Goal: Transaction & Acquisition: Purchase product/service

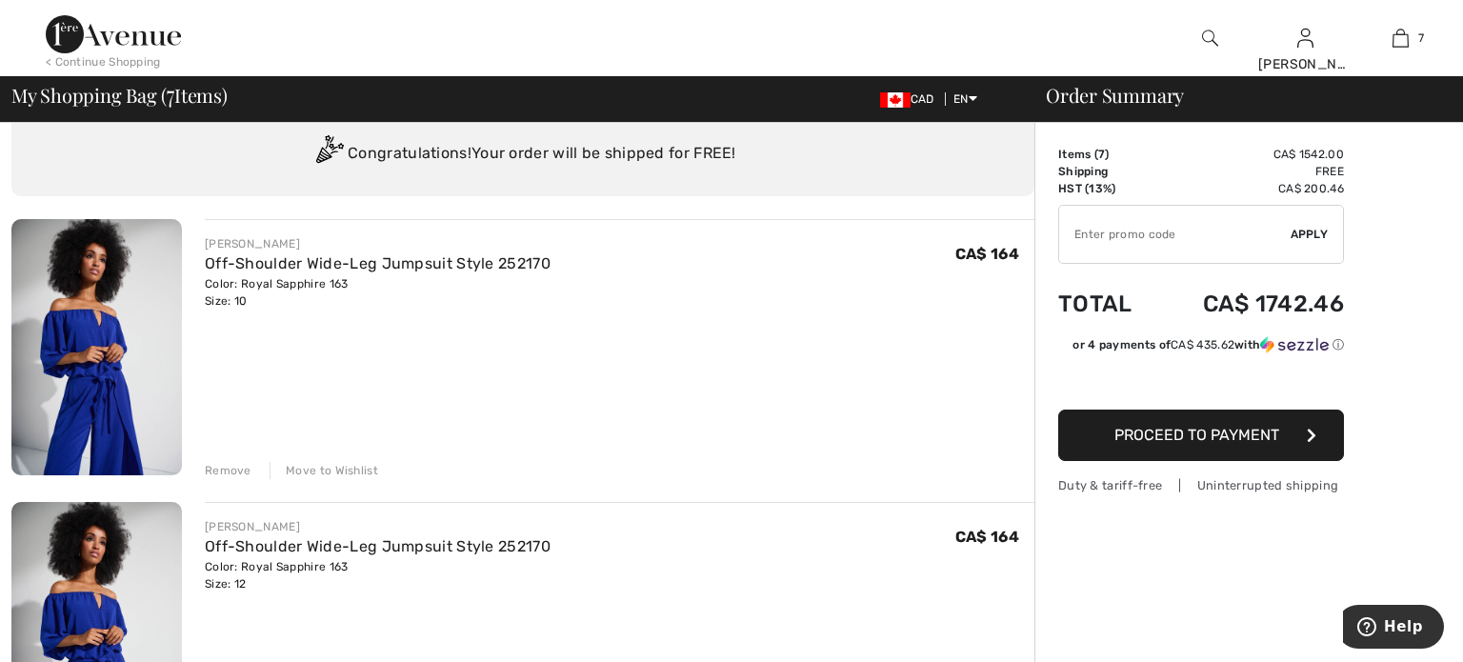
scroll to position [58, 0]
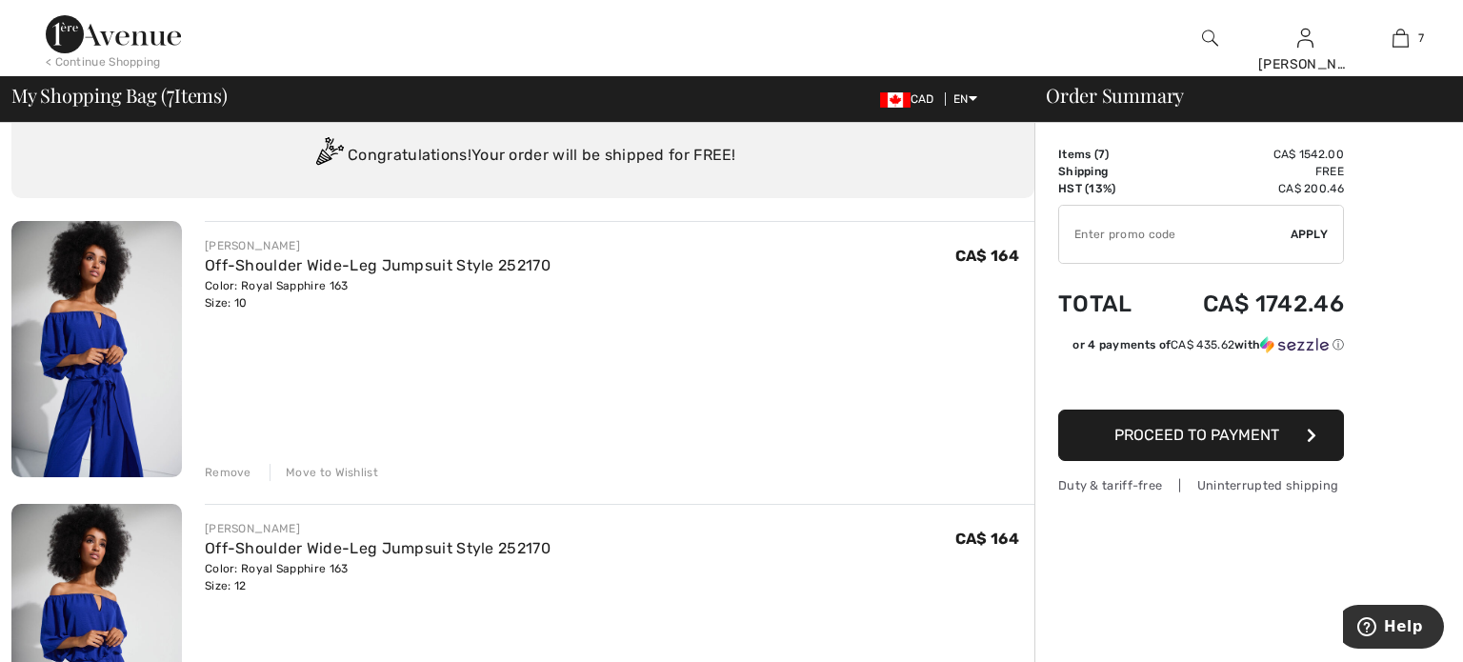
click at [223, 471] on div "Remove" at bounding box center [228, 472] width 47 height 17
click at [73, 413] on img at bounding box center [96, 349] width 171 height 256
click at [228, 471] on div "Remove" at bounding box center [228, 472] width 47 height 17
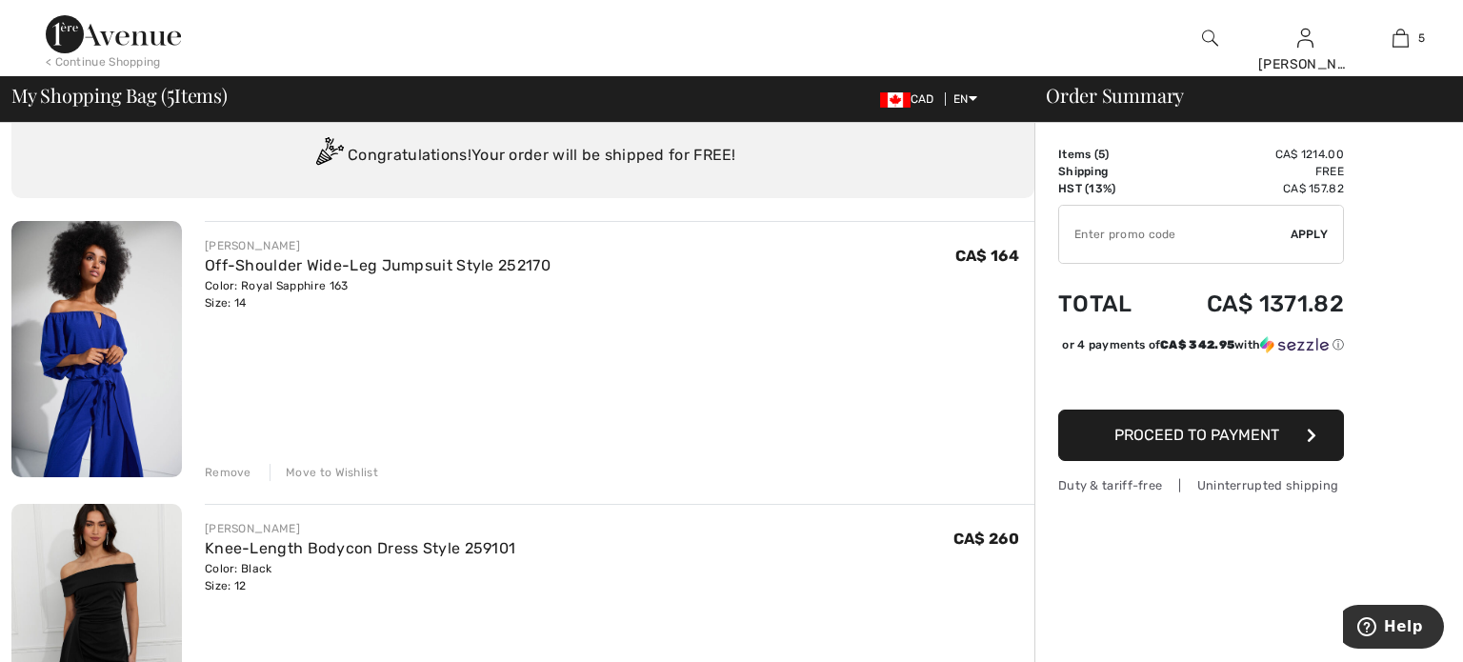
click at [229, 471] on div "Remove" at bounding box center [228, 472] width 47 height 17
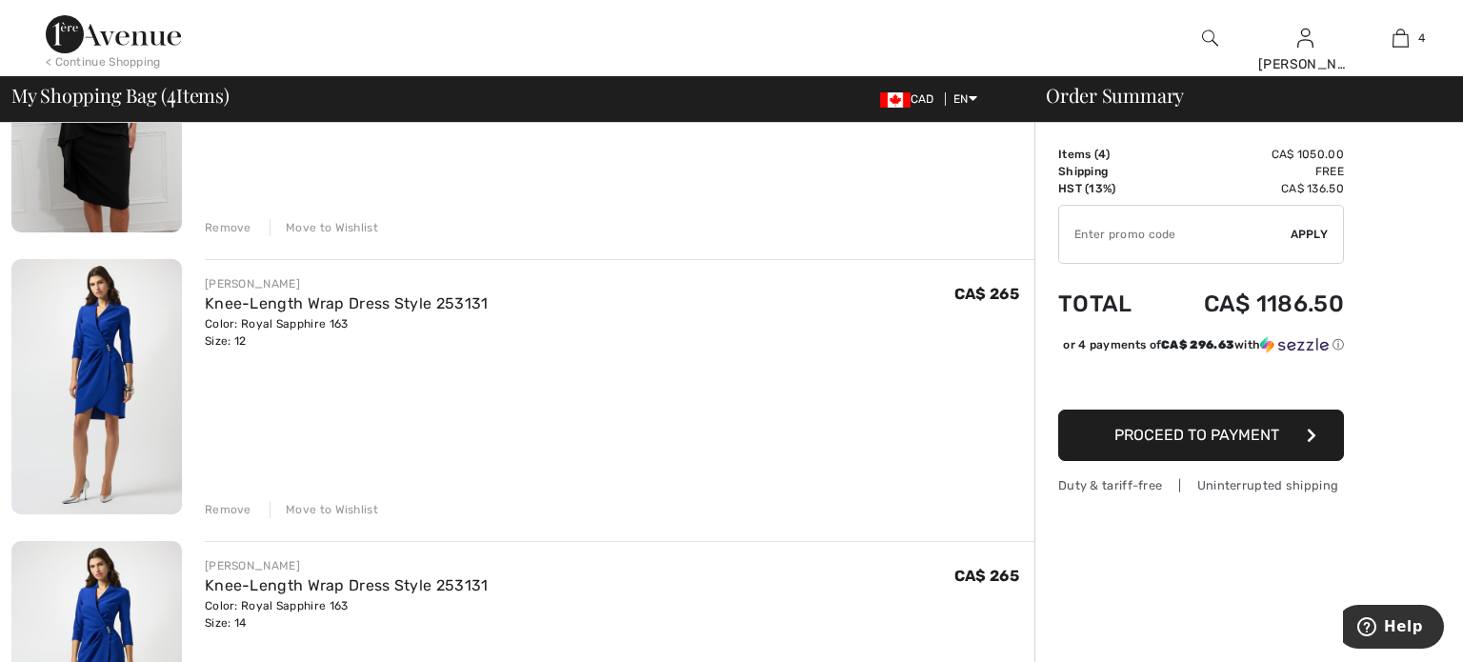
scroll to position [587, 0]
click at [106, 396] on img at bounding box center [96, 384] width 171 height 255
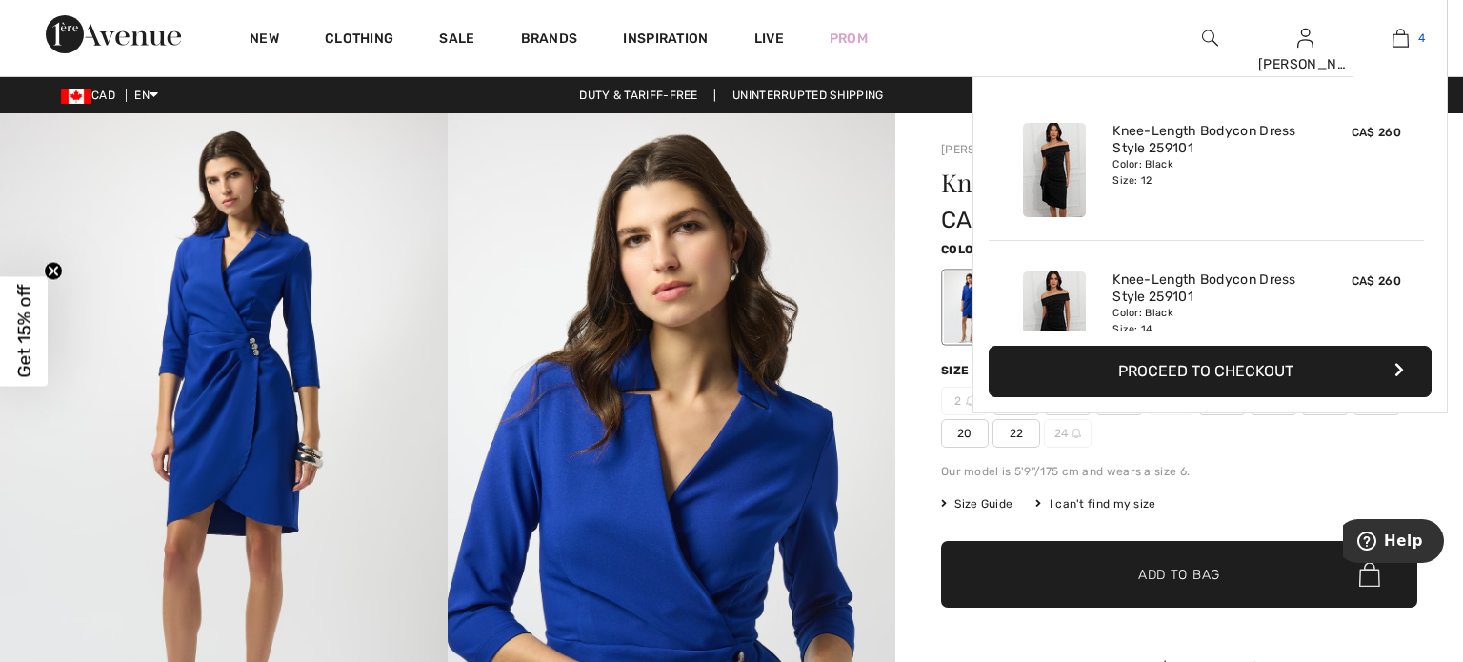
click at [1402, 37] on img at bounding box center [1401, 38] width 16 height 23
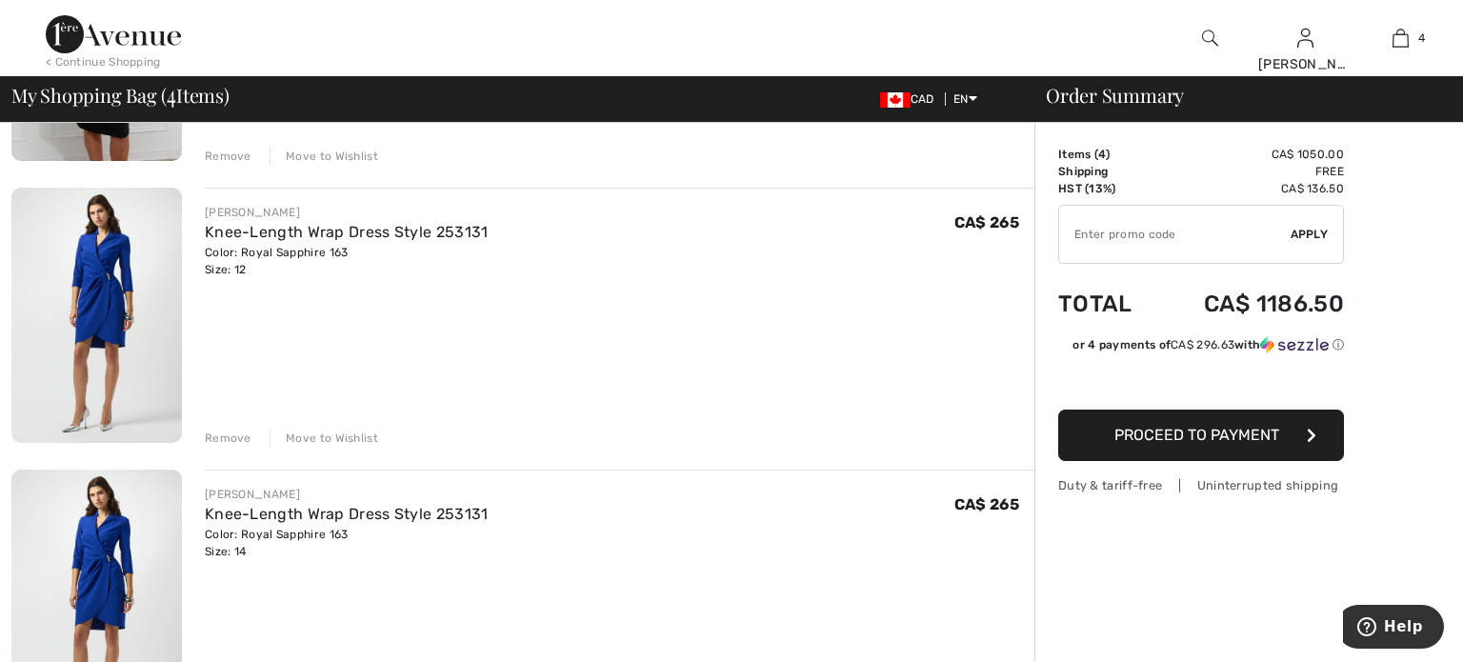
click at [299, 433] on div "Move to Wishlist" at bounding box center [324, 438] width 109 height 17
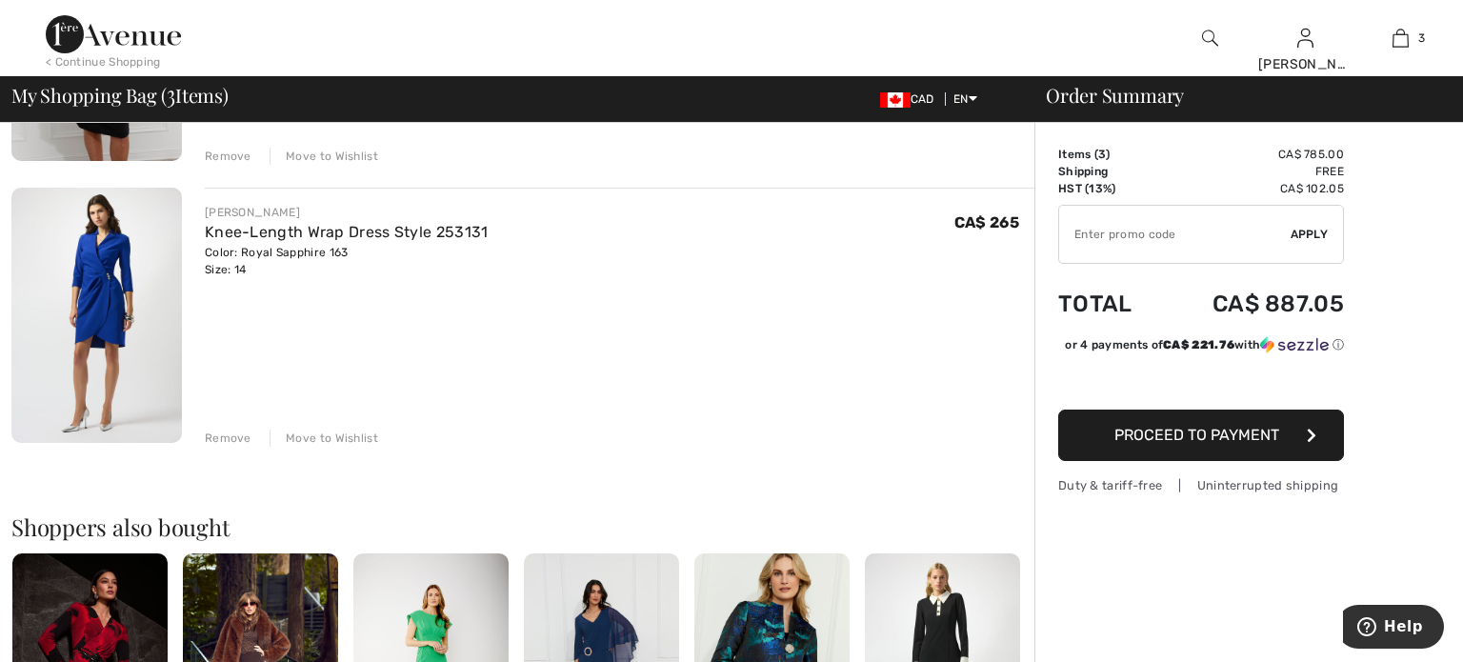
click at [231, 439] on div "Remove" at bounding box center [228, 438] width 47 height 17
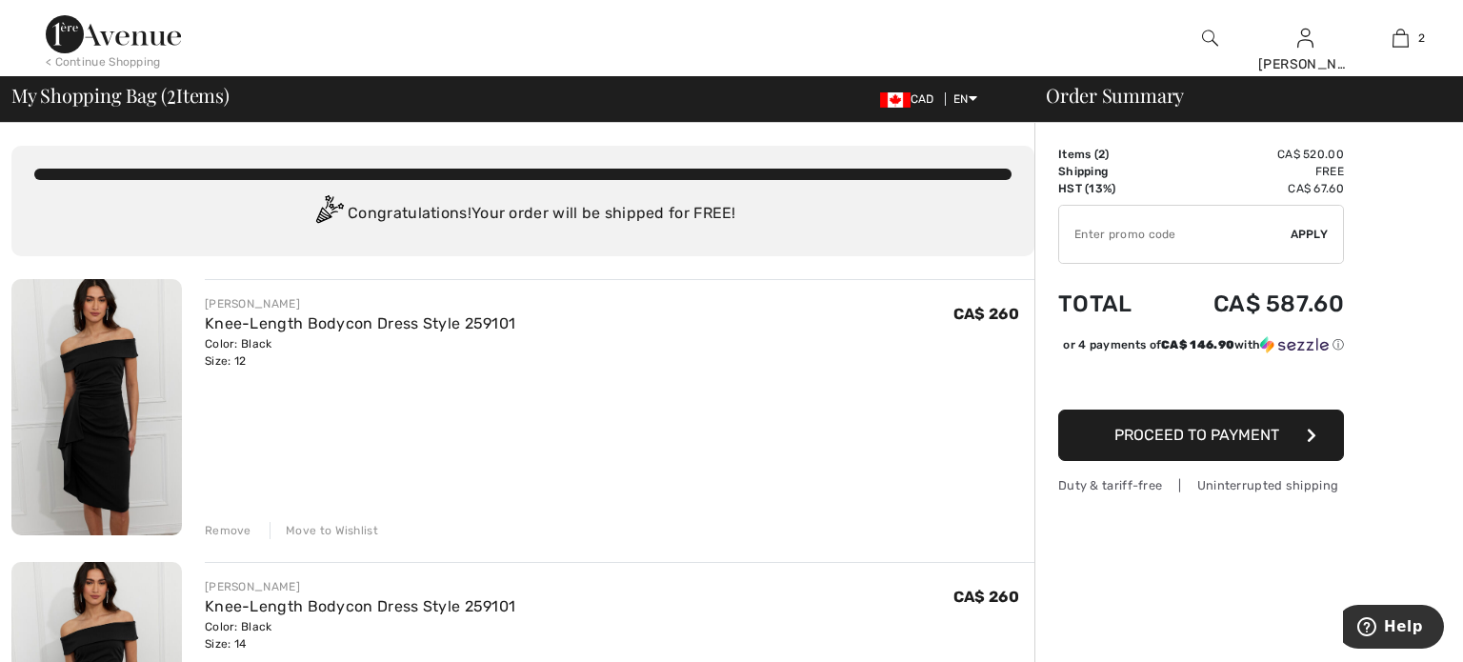
click at [111, 397] on img at bounding box center [96, 407] width 171 height 256
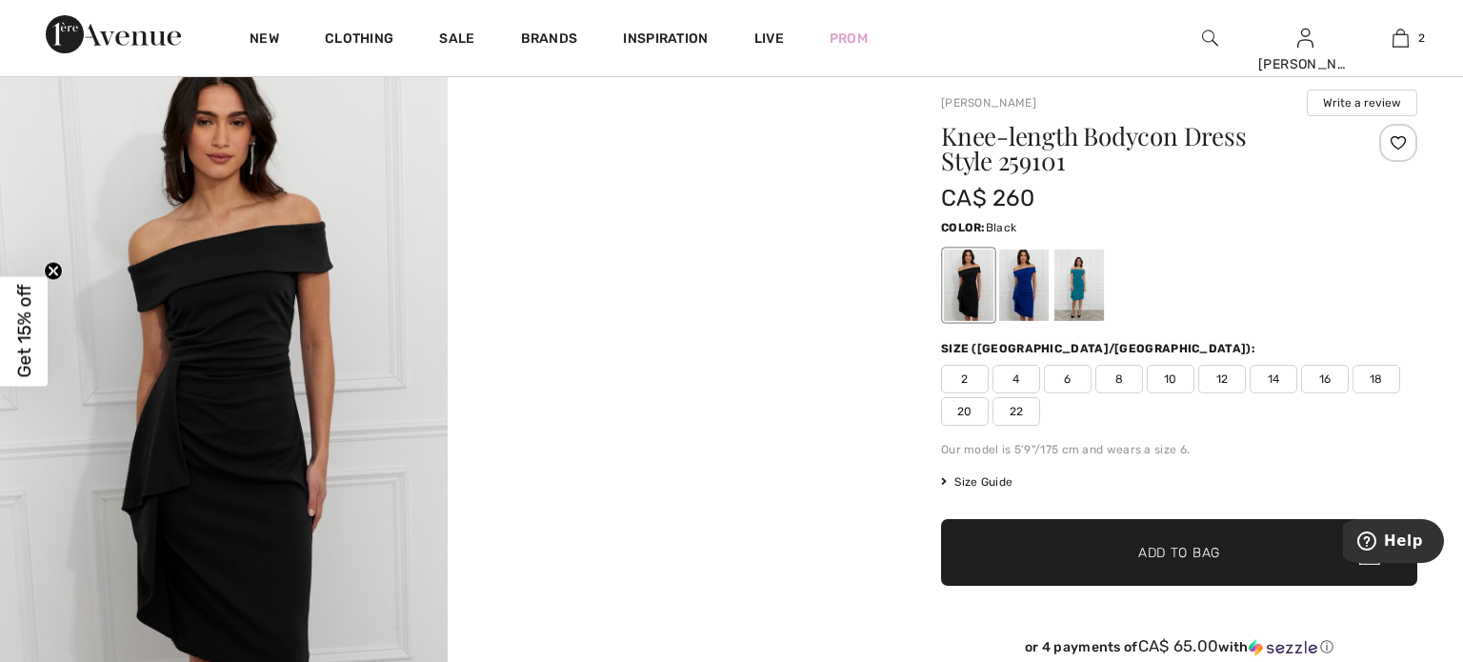
scroll to position [46, 0]
click at [1020, 303] on div at bounding box center [1024, 286] width 50 height 71
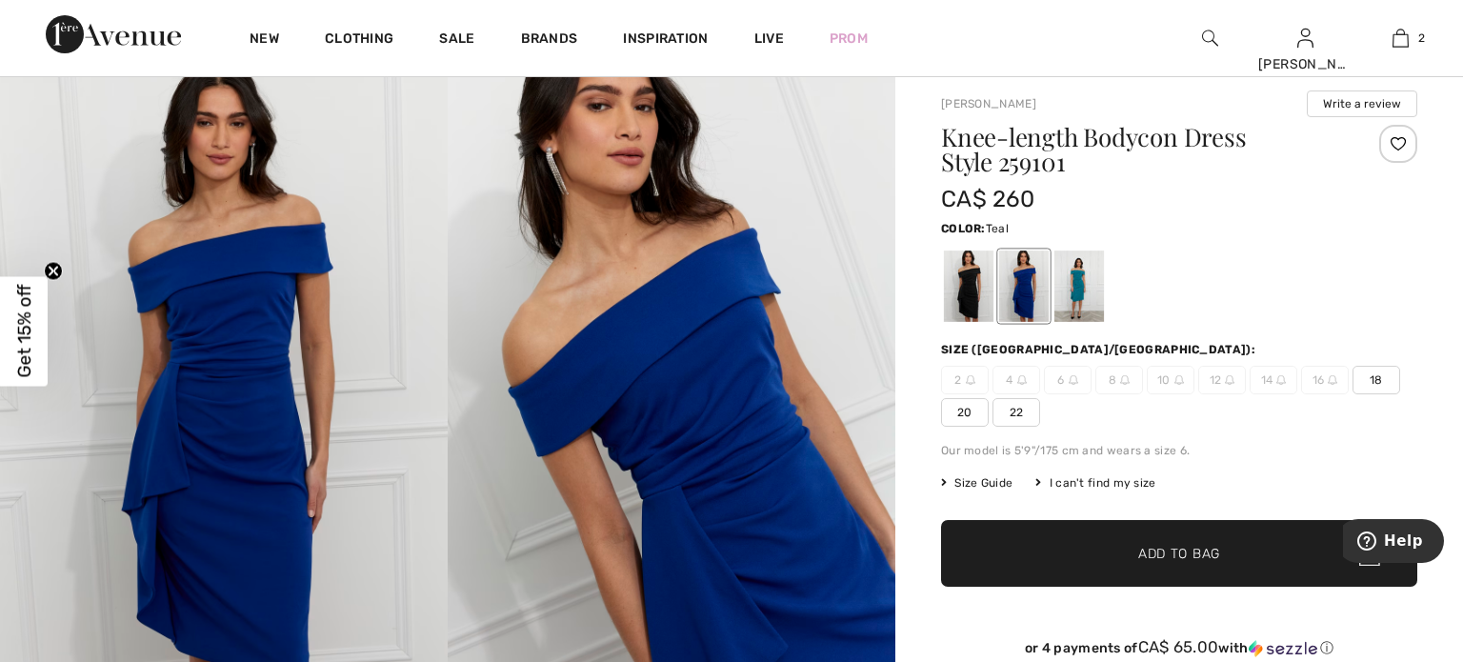
click at [1076, 292] on div at bounding box center [1080, 286] width 50 height 71
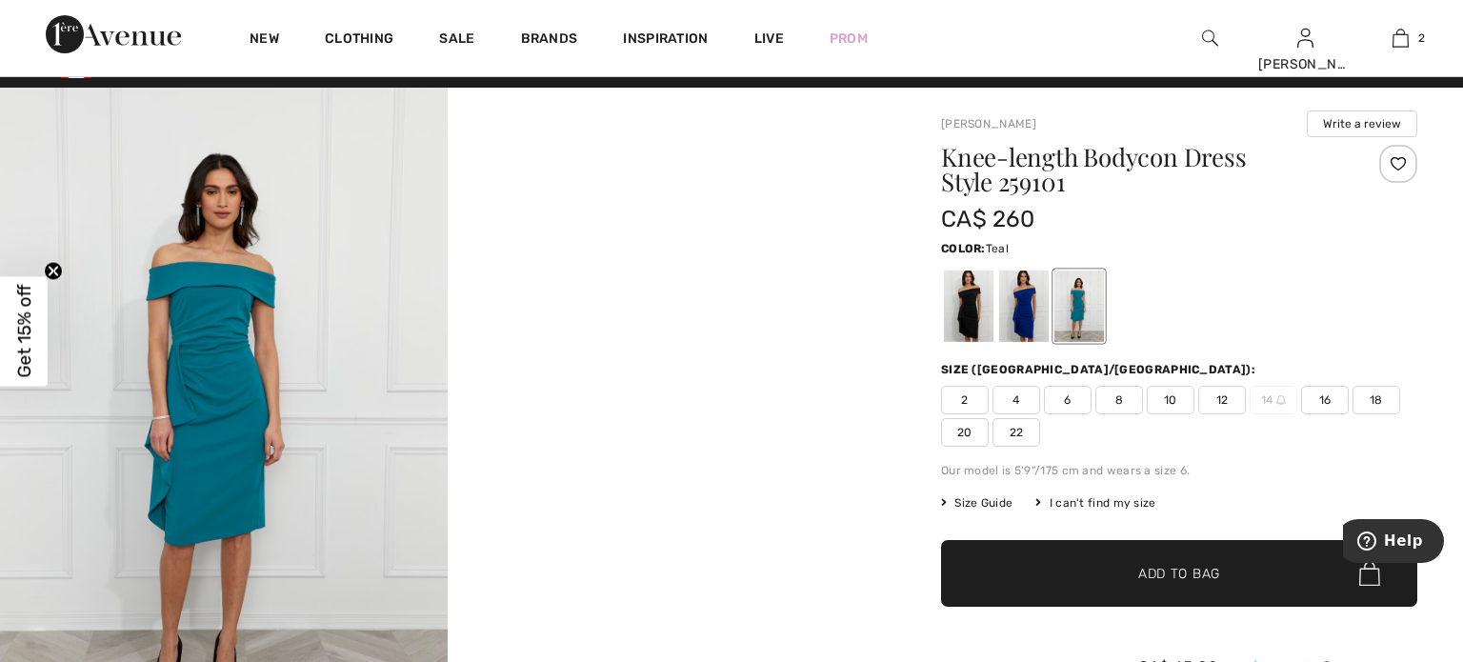
scroll to position [24, 0]
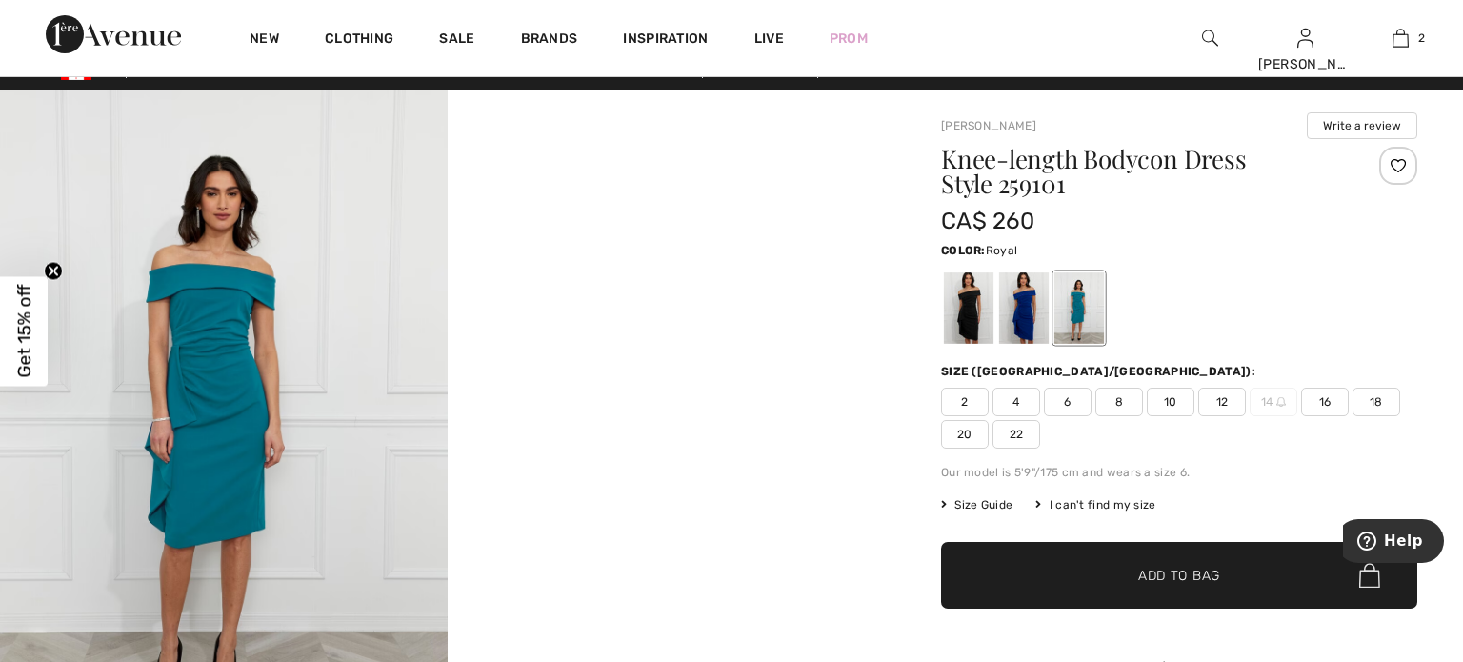
click at [1010, 314] on div at bounding box center [1024, 307] width 50 height 71
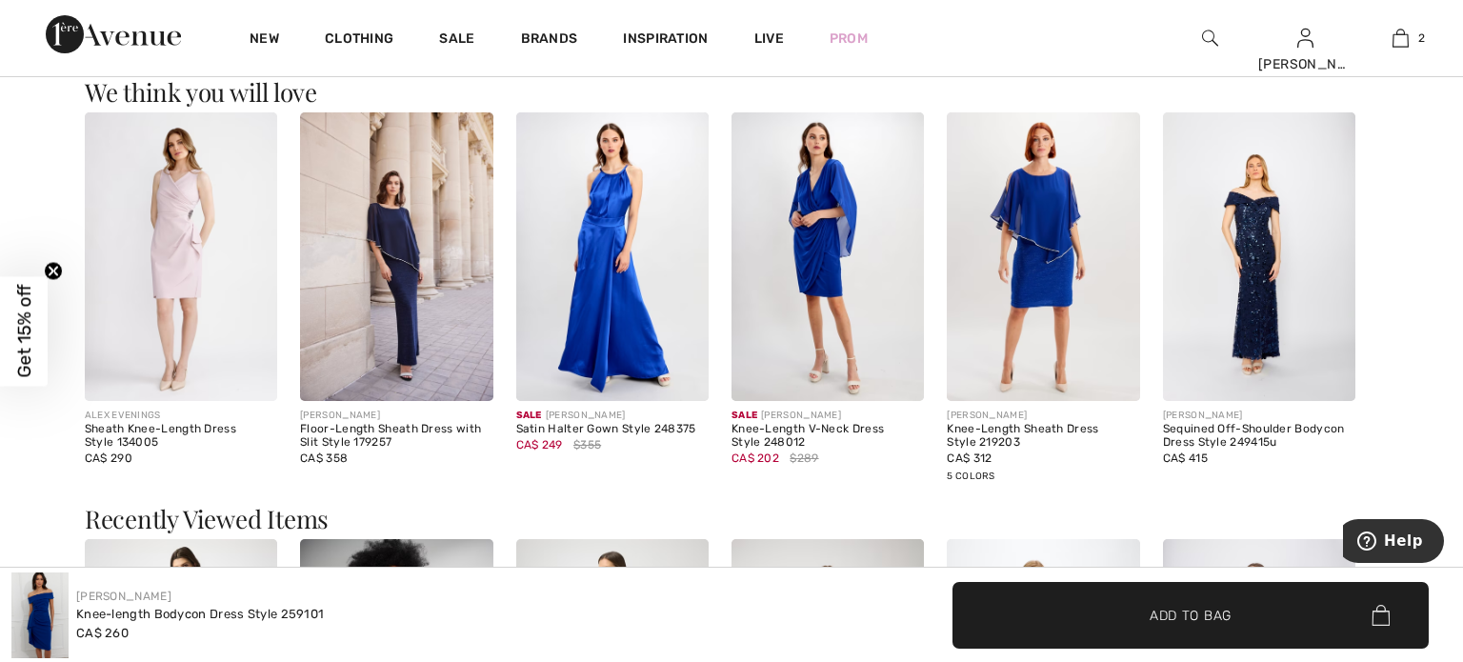
scroll to position [1585, 0]
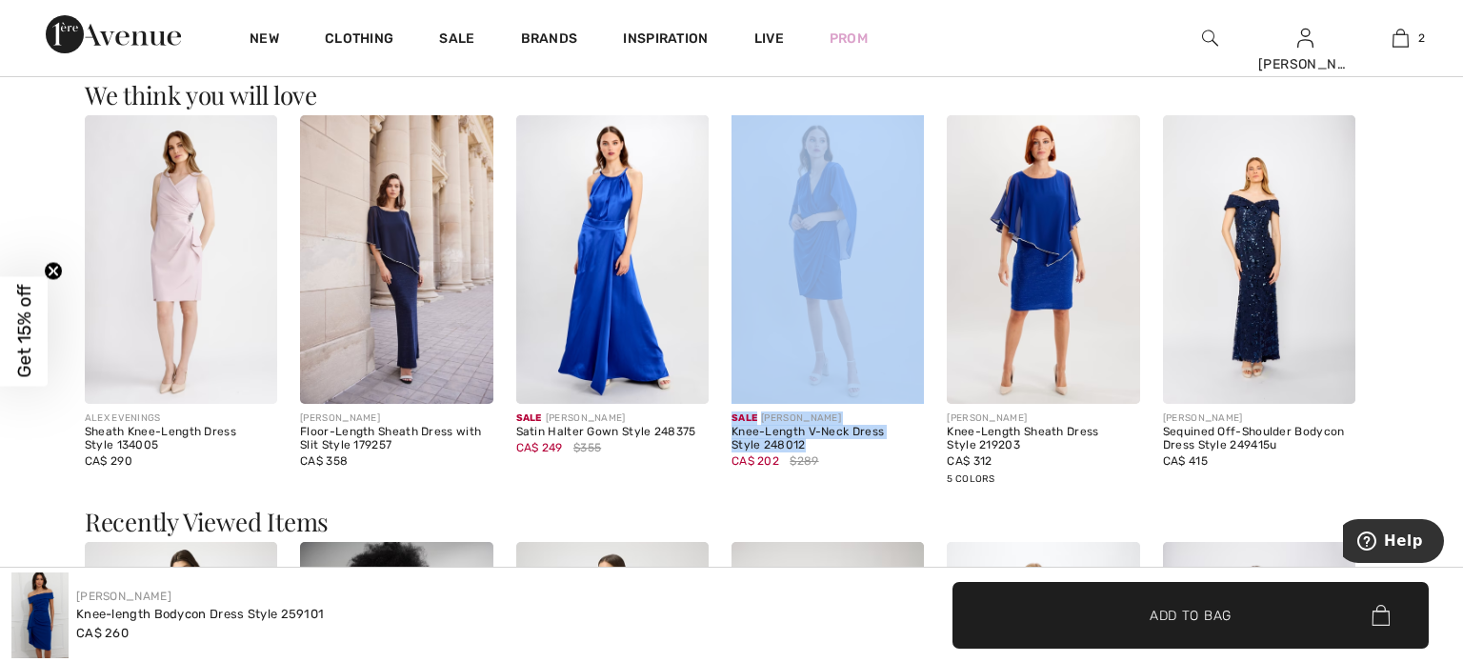
drag, startPoint x: 680, startPoint y: 486, endPoint x: 879, endPoint y: 433, distance: 205.9
click at [879, 433] on div "ALEX EVENINGS Sheath Knee-Length Dress Style 134005 CA$ 290 FRANK LYMAN Floor-L…" at bounding box center [732, 312] width 1294 height 394
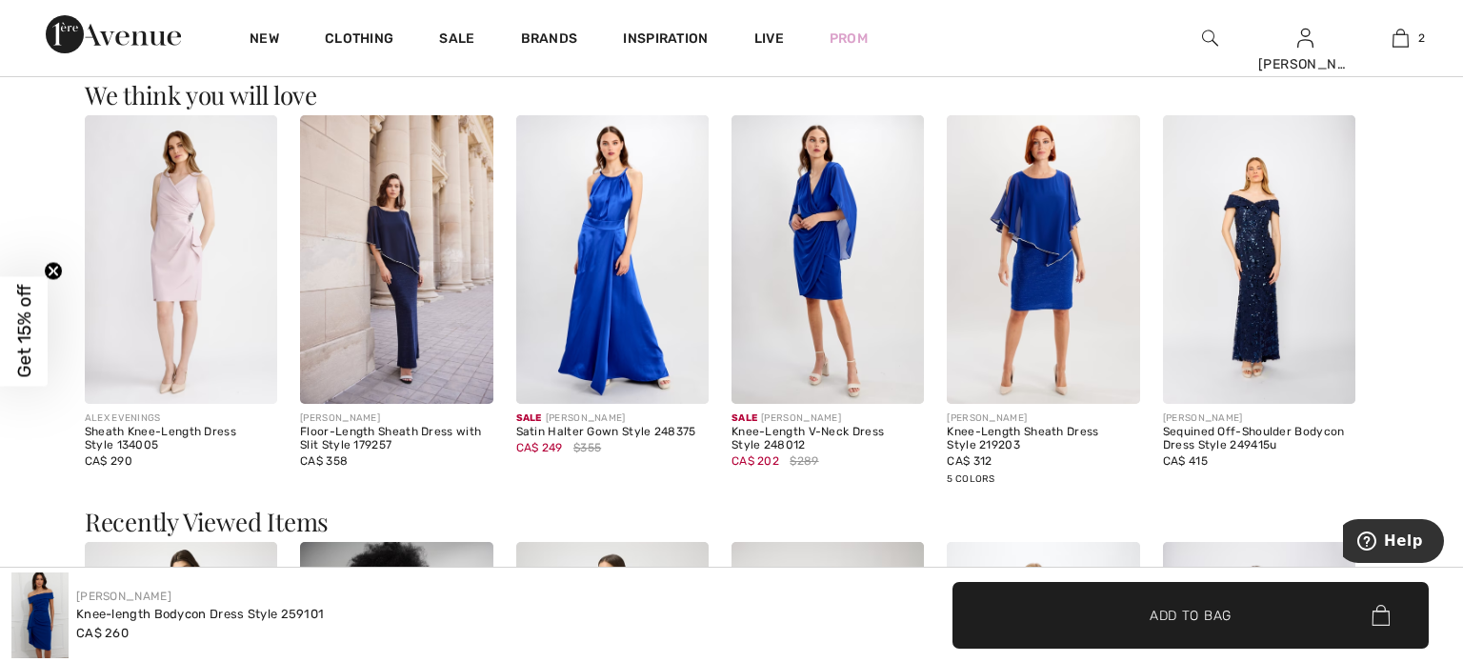
click at [1382, 417] on div "Shoppers also bought Sale JOSEPH RIBKOFF Bodycon Knee-Length Dress Style 252191…" at bounding box center [731, 524] width 1317 height 1702
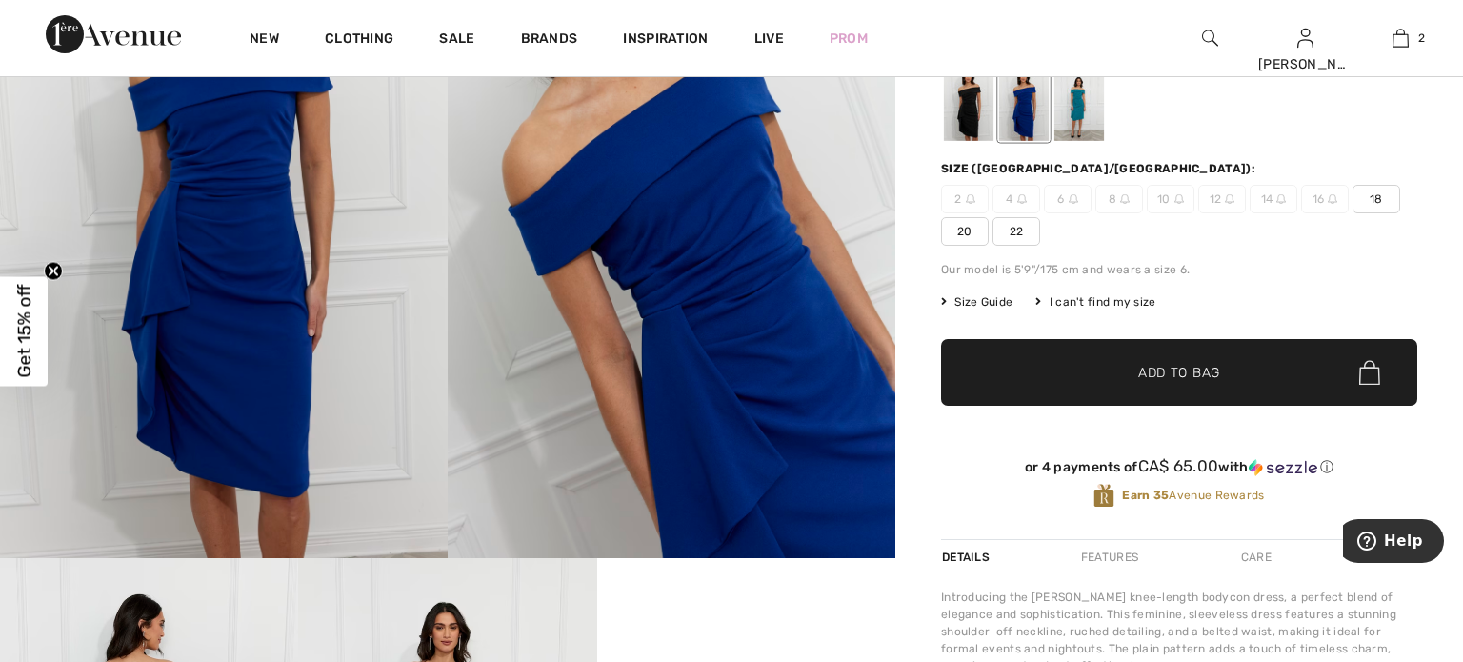
scroll to position [0, 0]
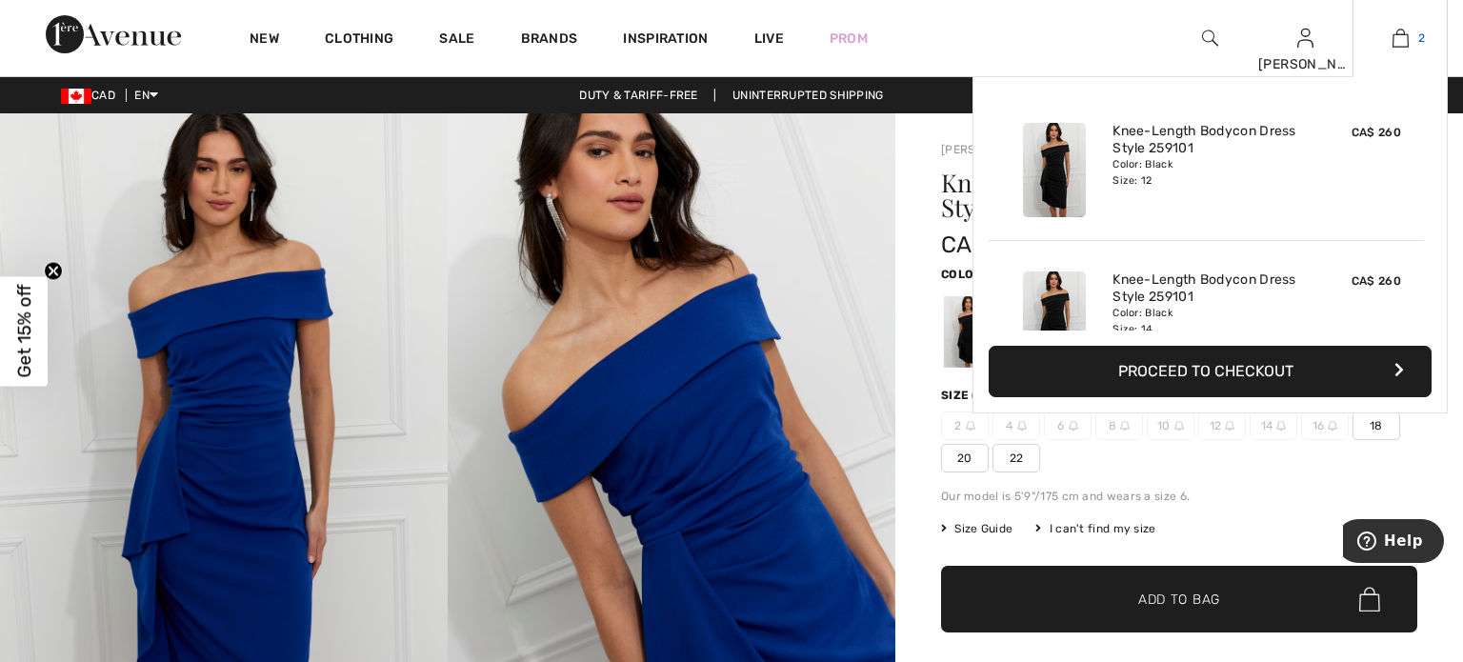
click at [1404, 40] on img at bounding box center [1401, 38] width 16 height 23
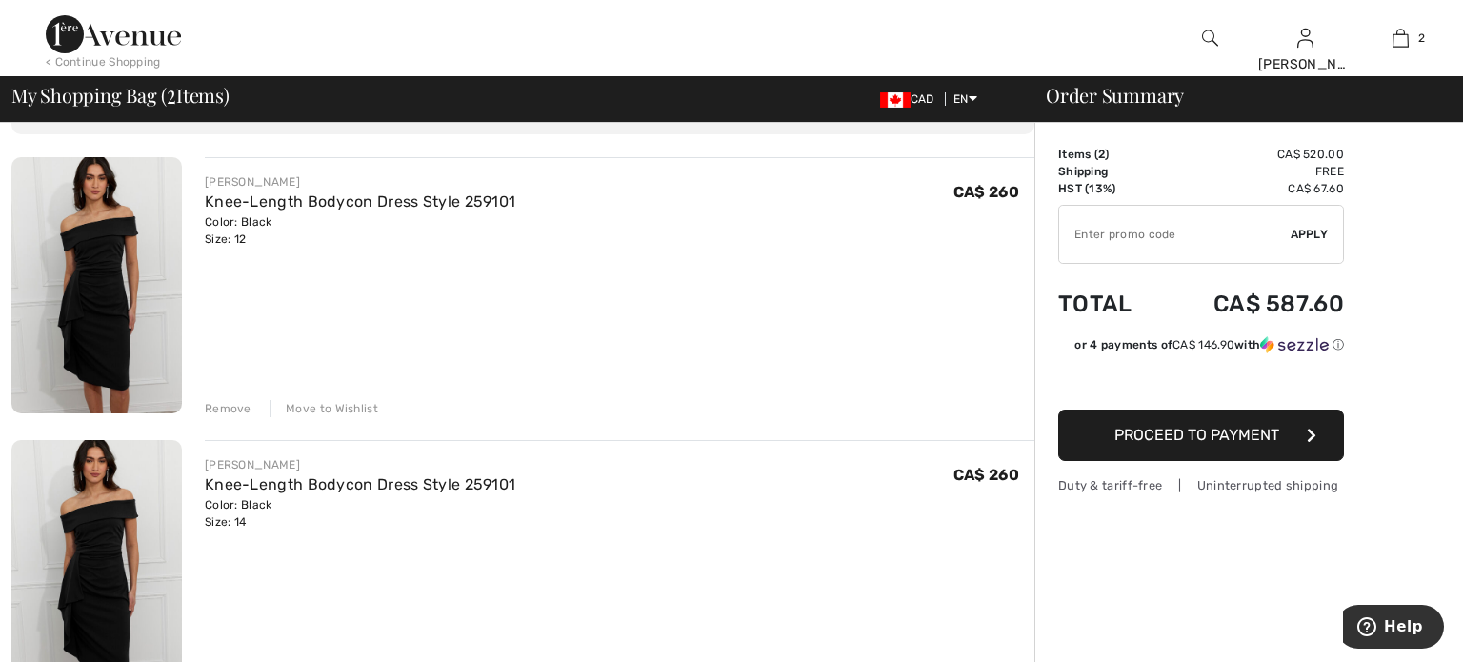
scroll to position [120, 0]
click at [124, 333] on img at bounding box center [96, 287] width 171 height 256
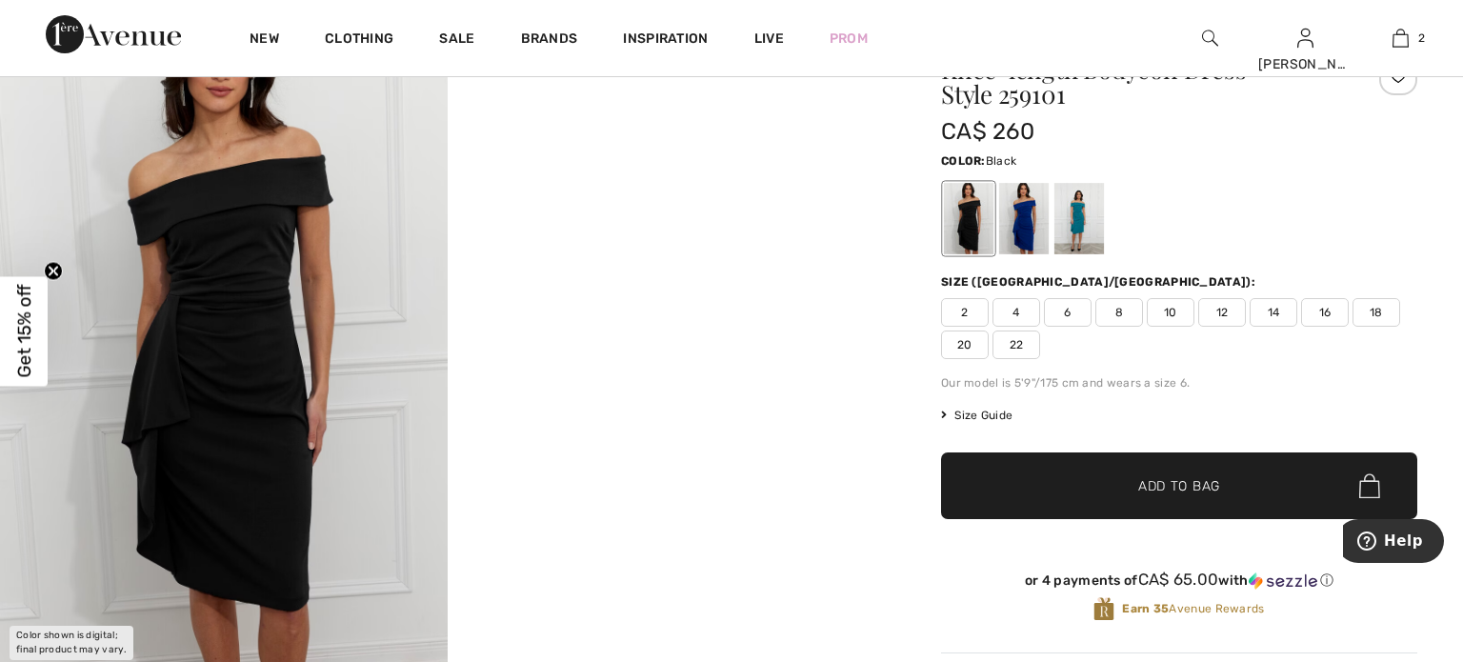
scroll to position [116, 0]
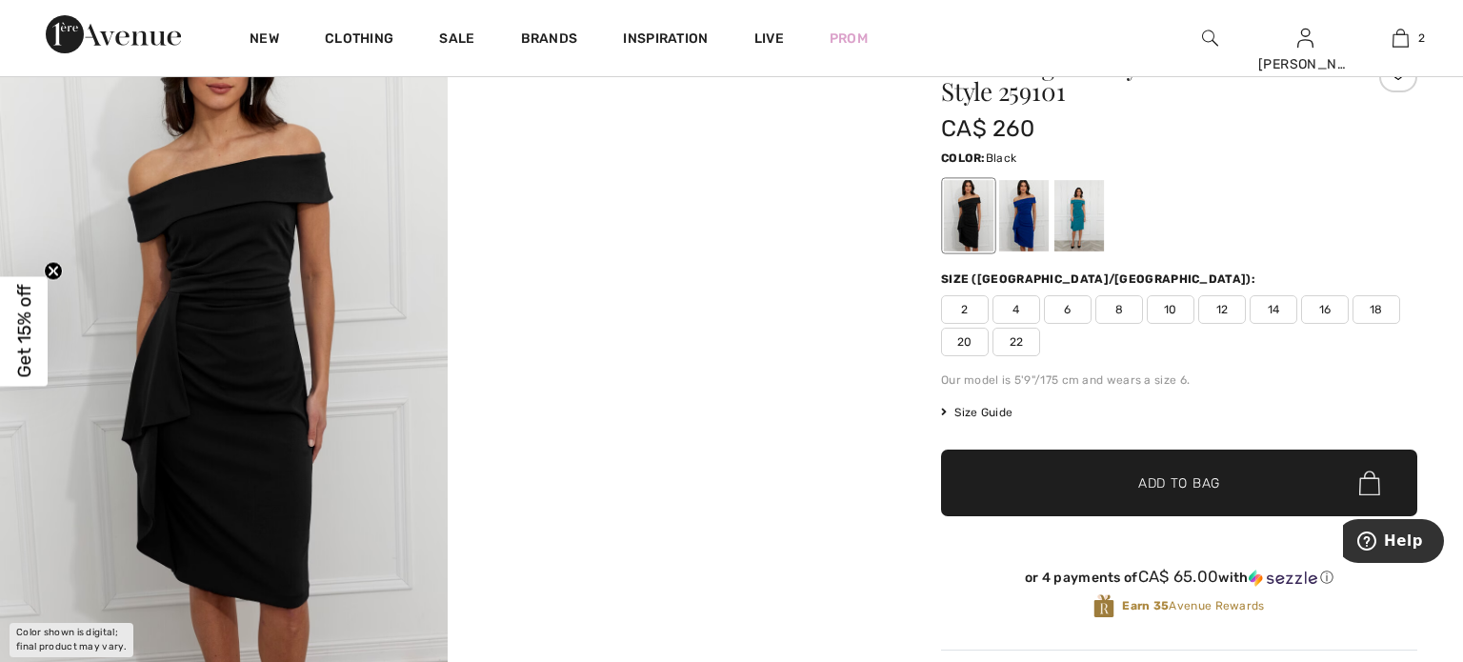
click at [270, 501] on img at bounding box center [224, 333] width 448 height 672
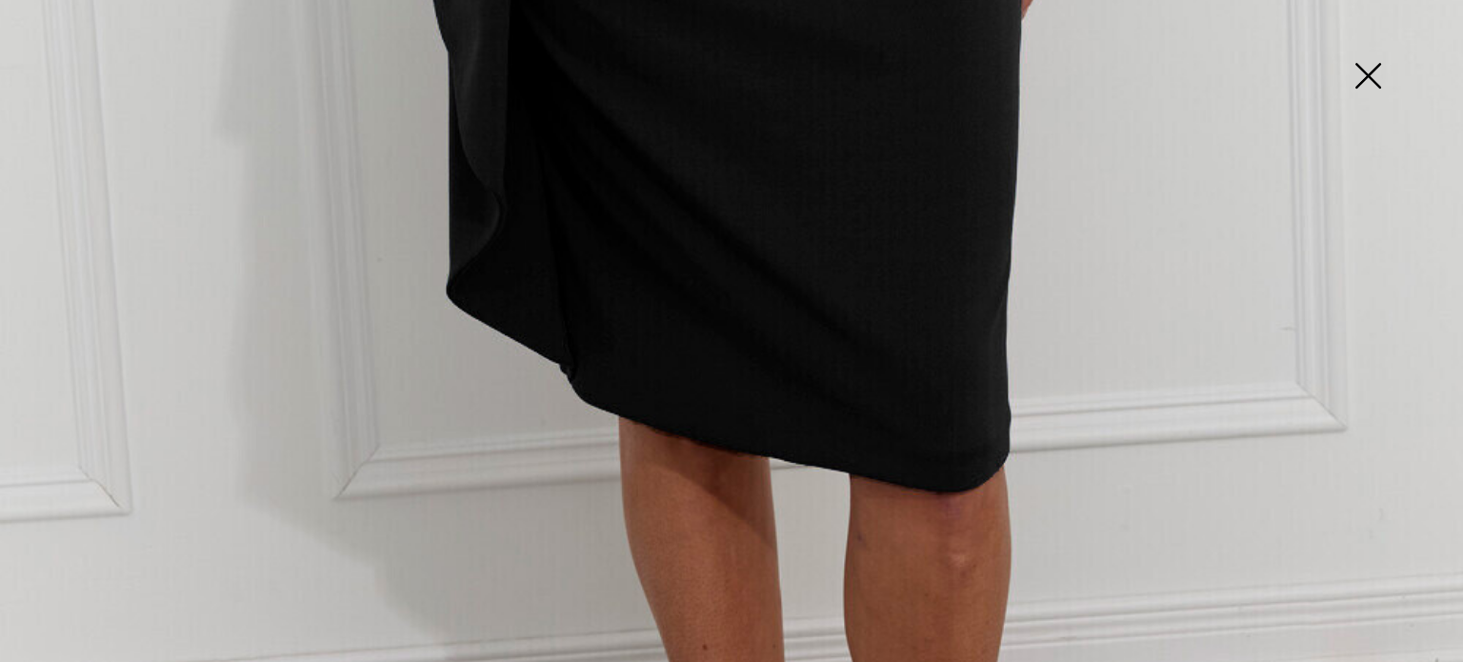
scroll to position [1532, 0]
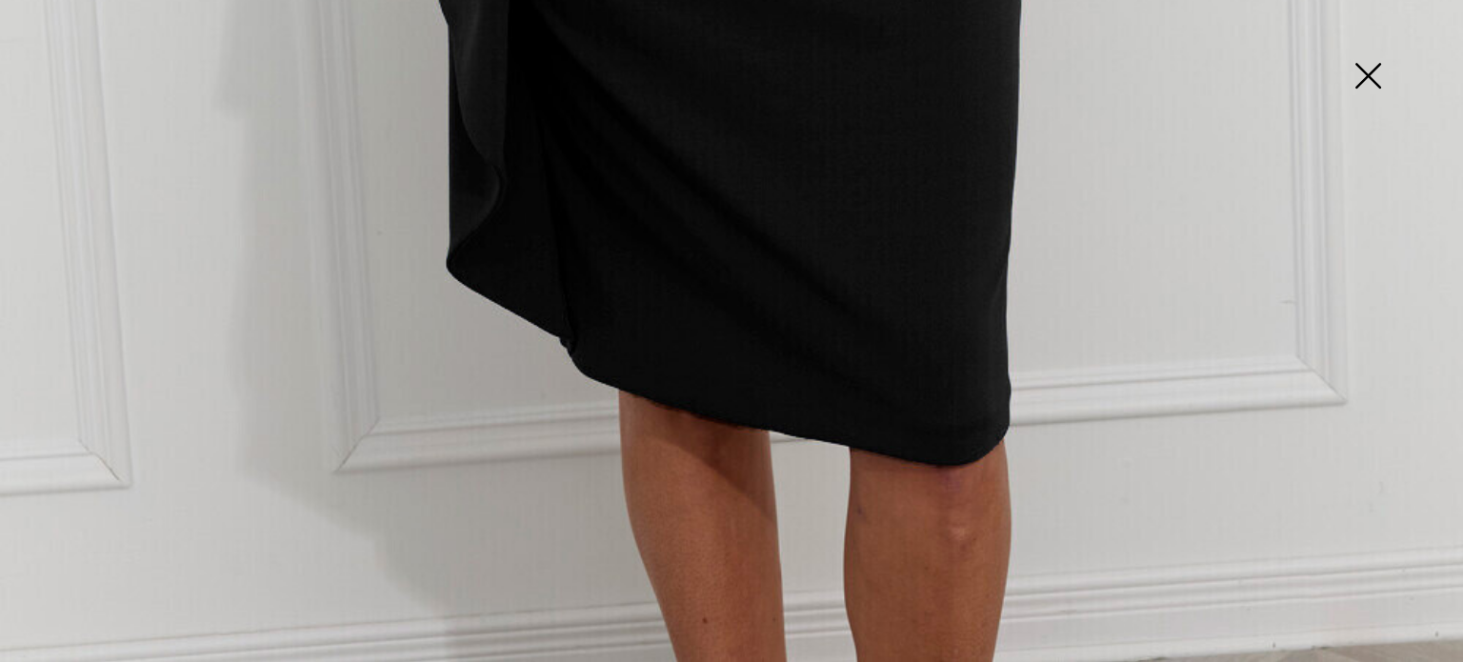
click at [1372, 88] on img at bounding box center [1367, 78] width 95 height 98
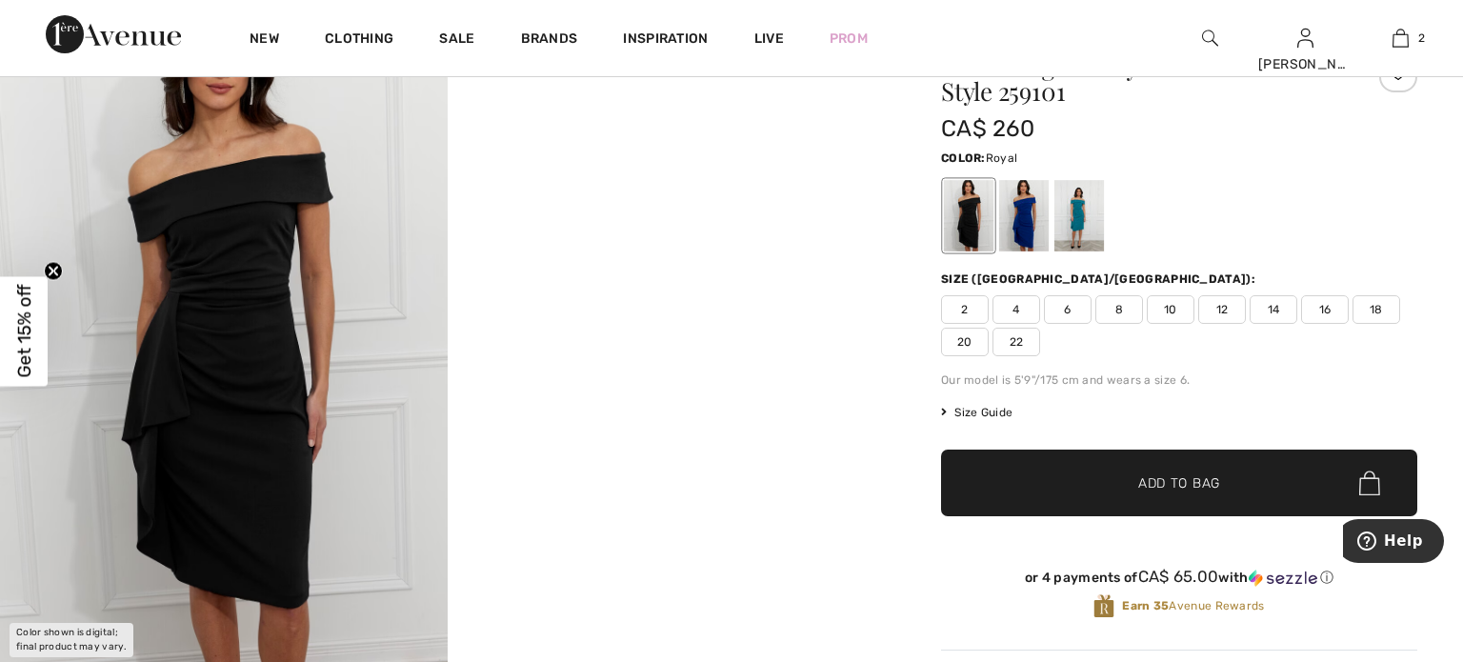
click at [1038, 211] on div at bounding box center [1024, 215] width 50 height 71
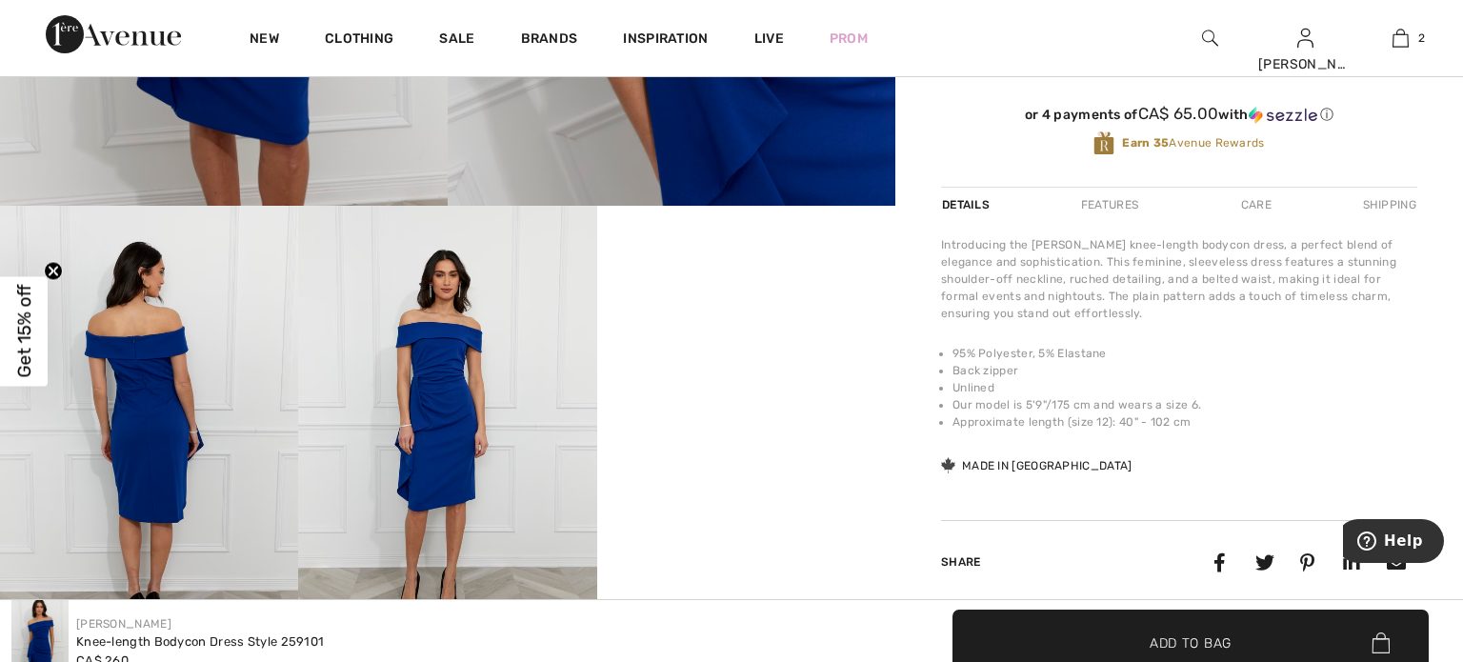
scroll to position [585, 0]
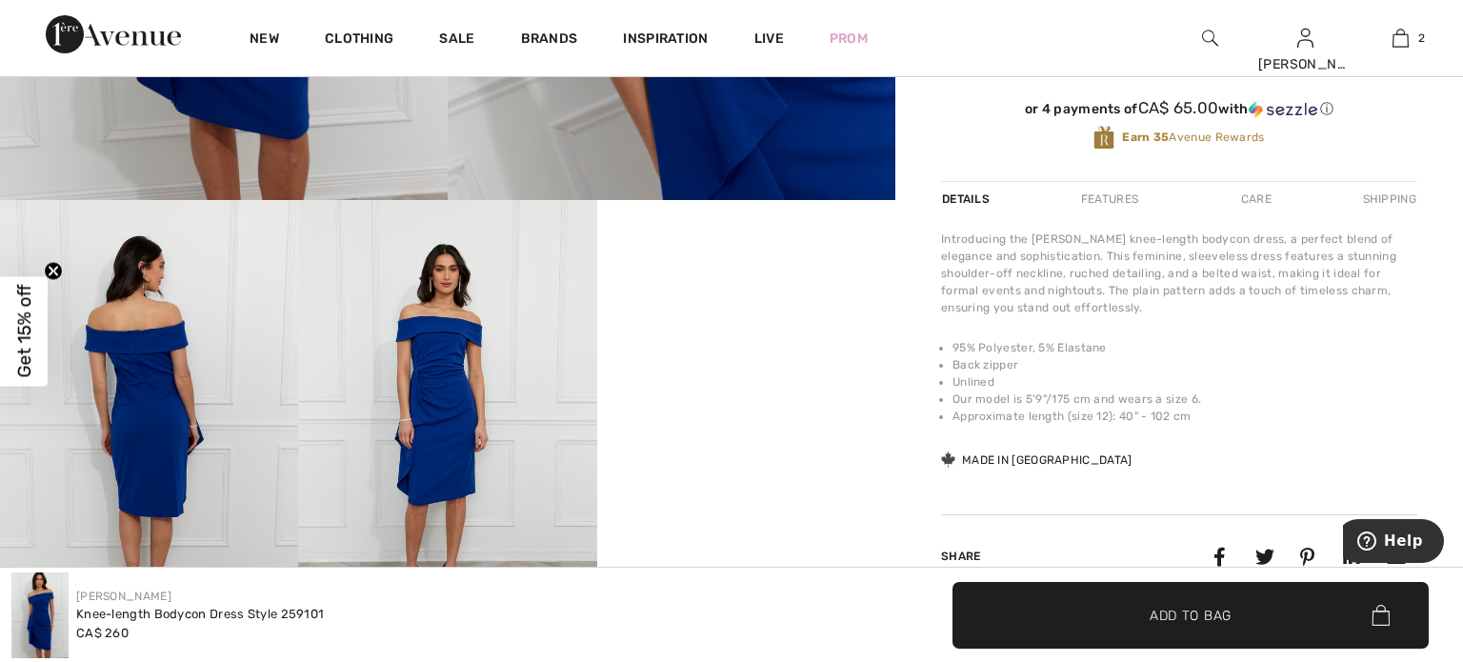
click at [123, 434] on img at bounding box center [149, 424] width 298 height 448
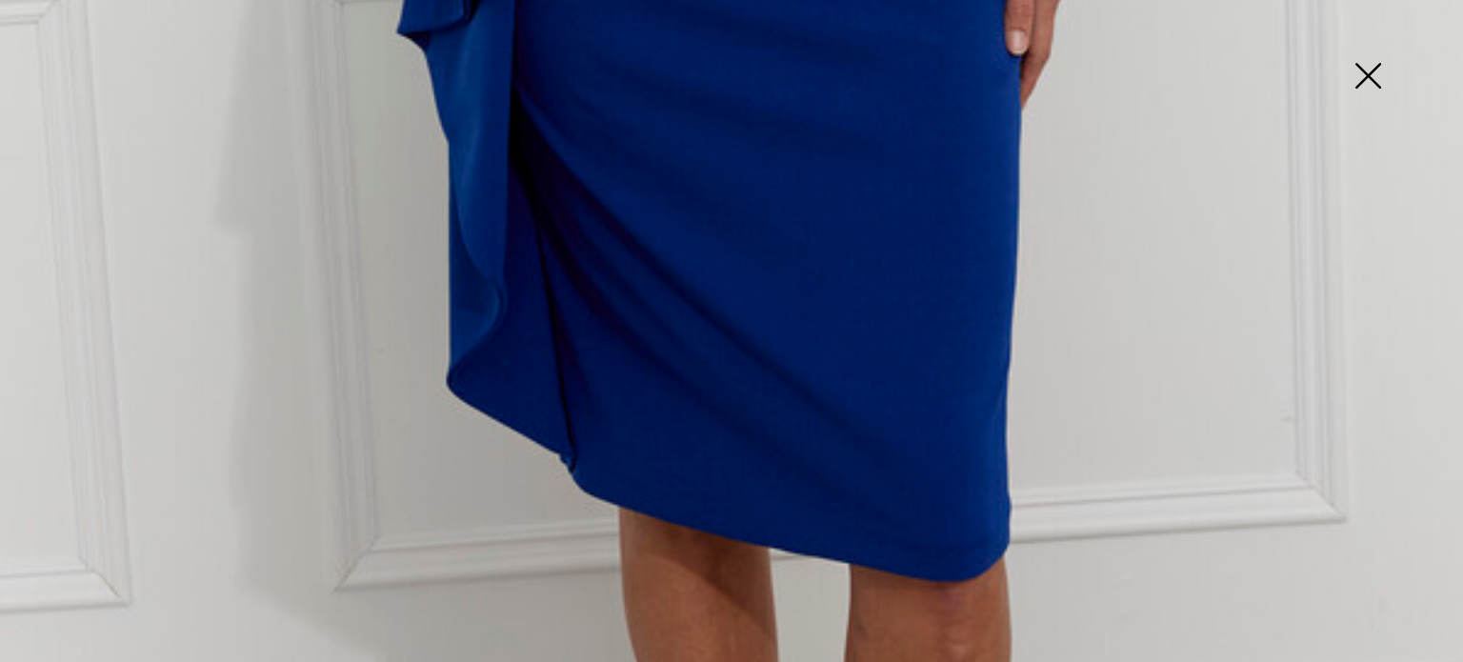
scroll to position [1532, 0]
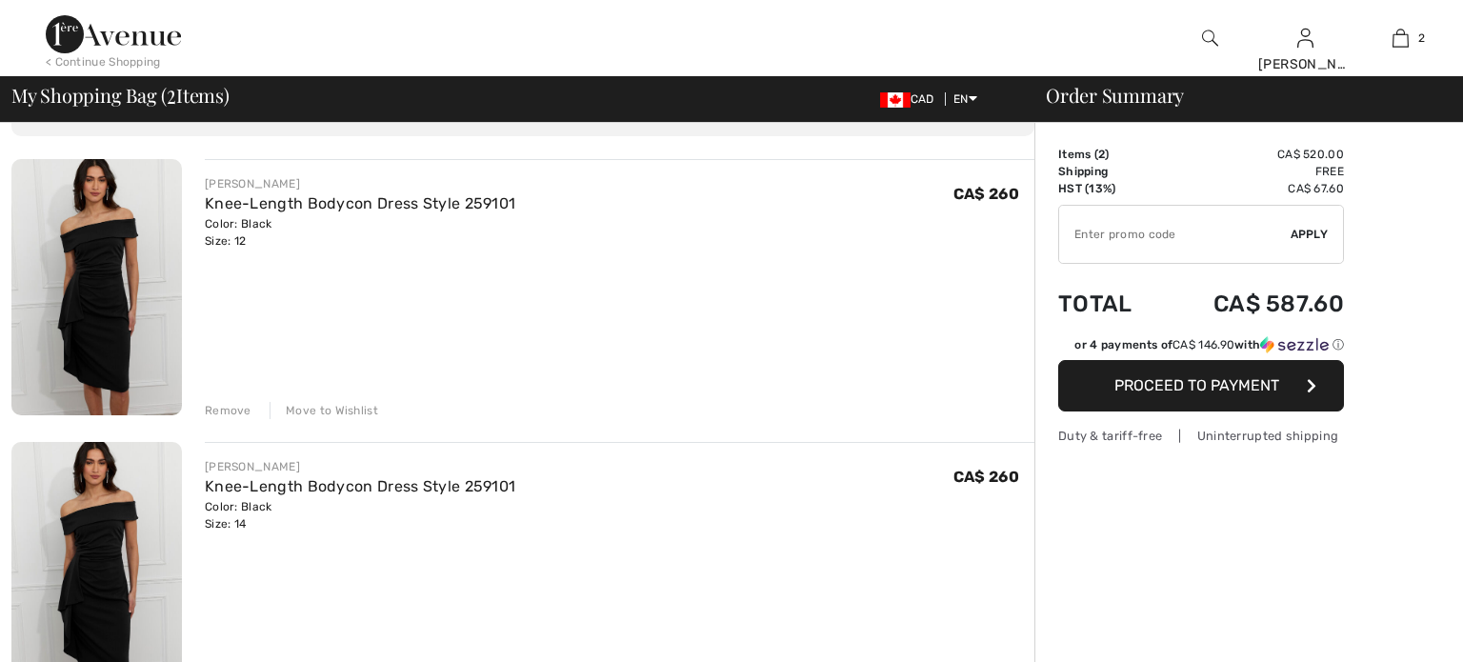
click at [121, 318] on img at bounding box center [96, 287] width 171 height 256
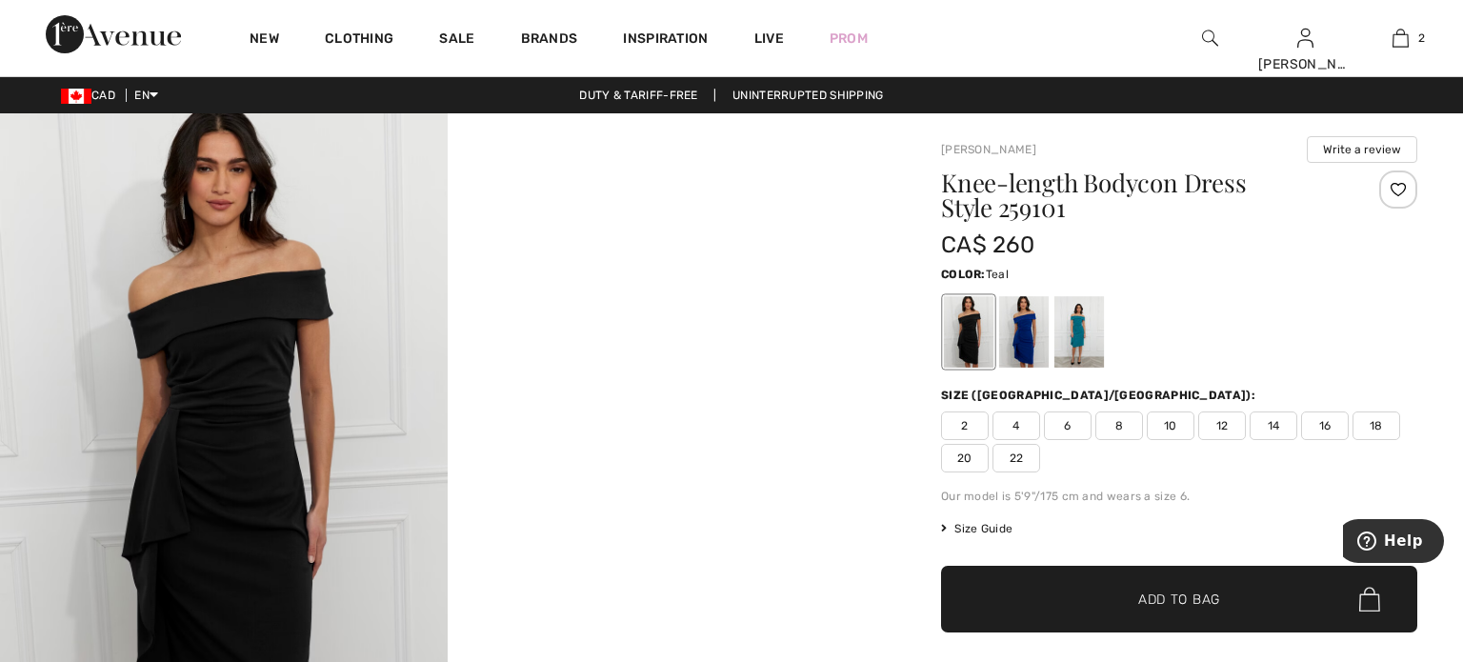
click at [1080, 330] on div at bounding box center [1080, 331] width 50 height 71
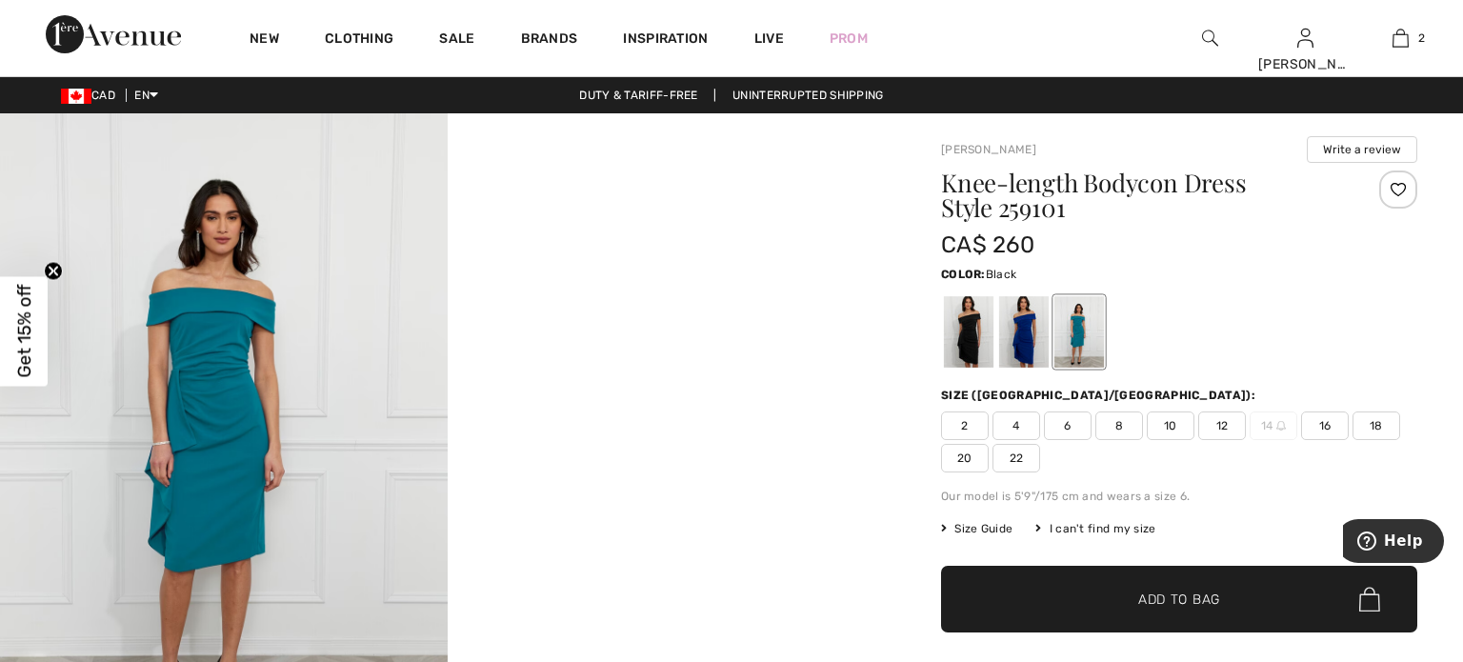
click at [968, 347] on div at bounding box center [969, 331] width 50 height 71
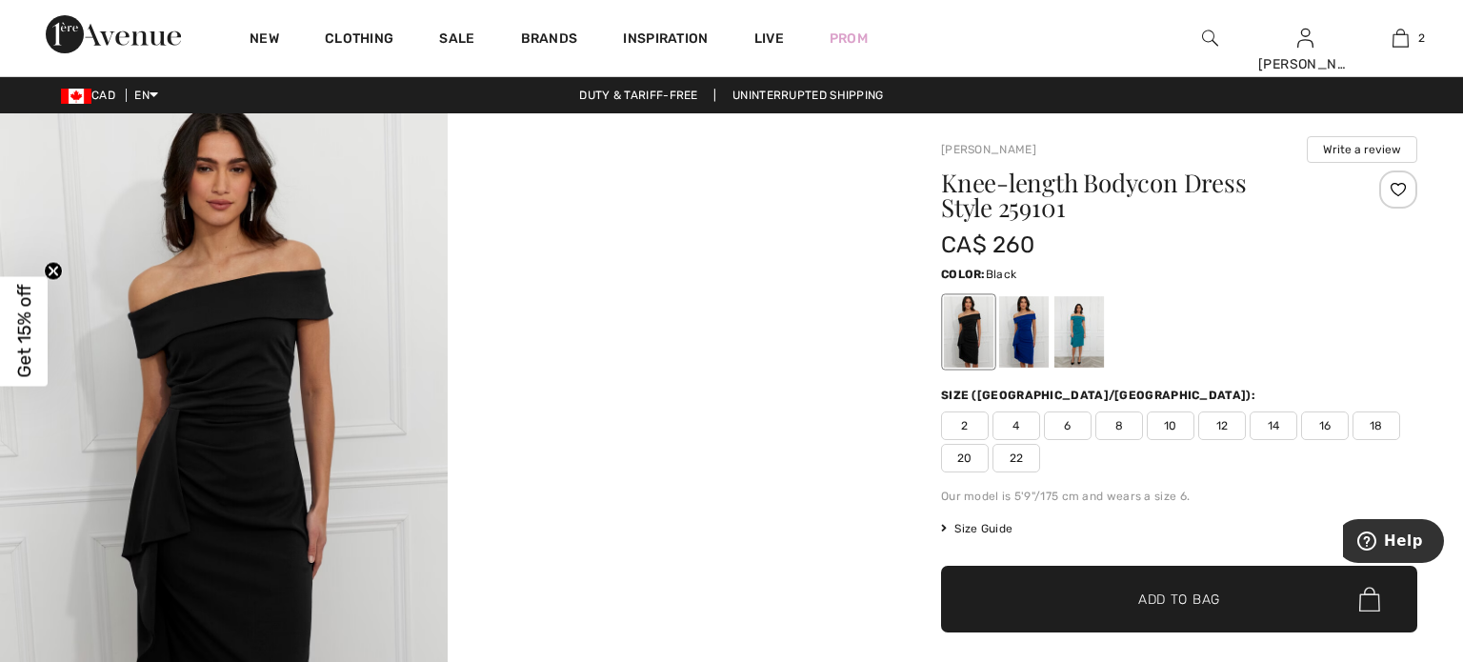
click at [1205, 32] on img at bounding box center [1210, 38] width 16 height 23
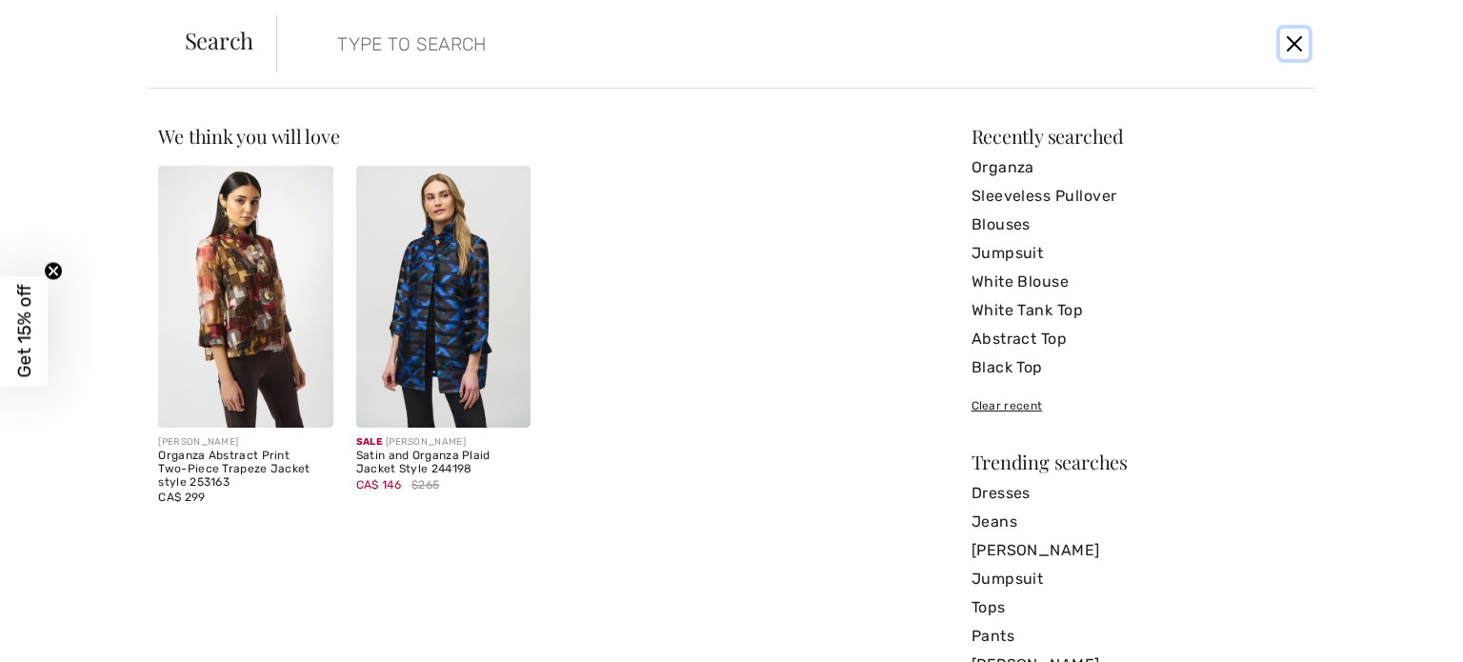
click at [1297, 47] on button "Close" at bounding box center [1294, 44] width 29 height 30
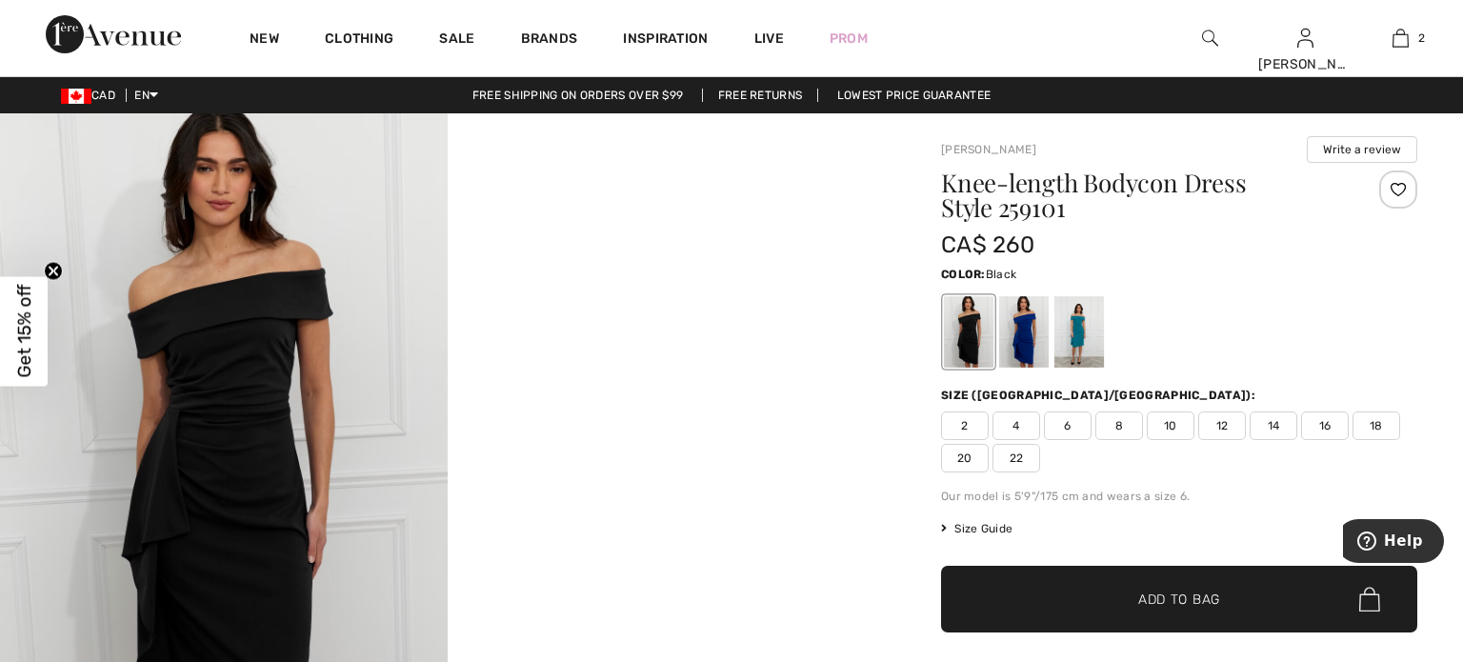
click at [1207, 34] on img at bounding box center [1210, 38] width 16 height 23
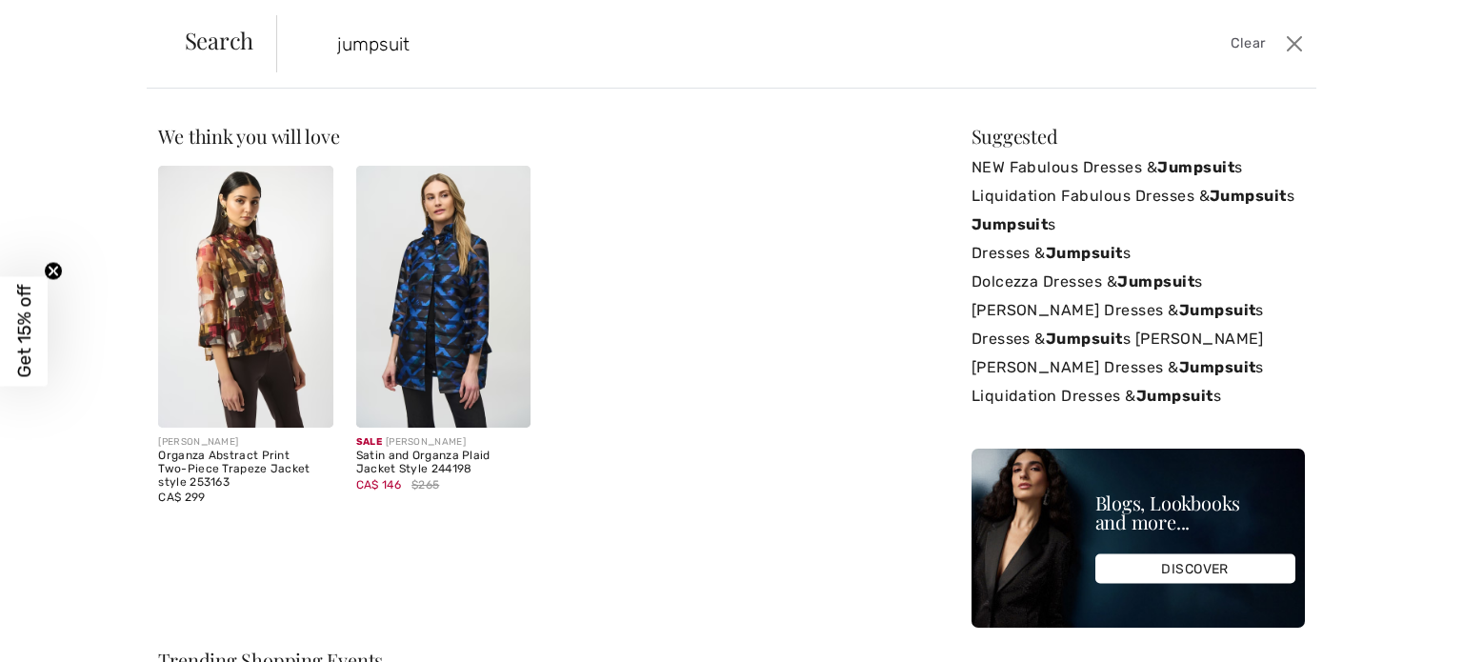
type input "jumpsuit"
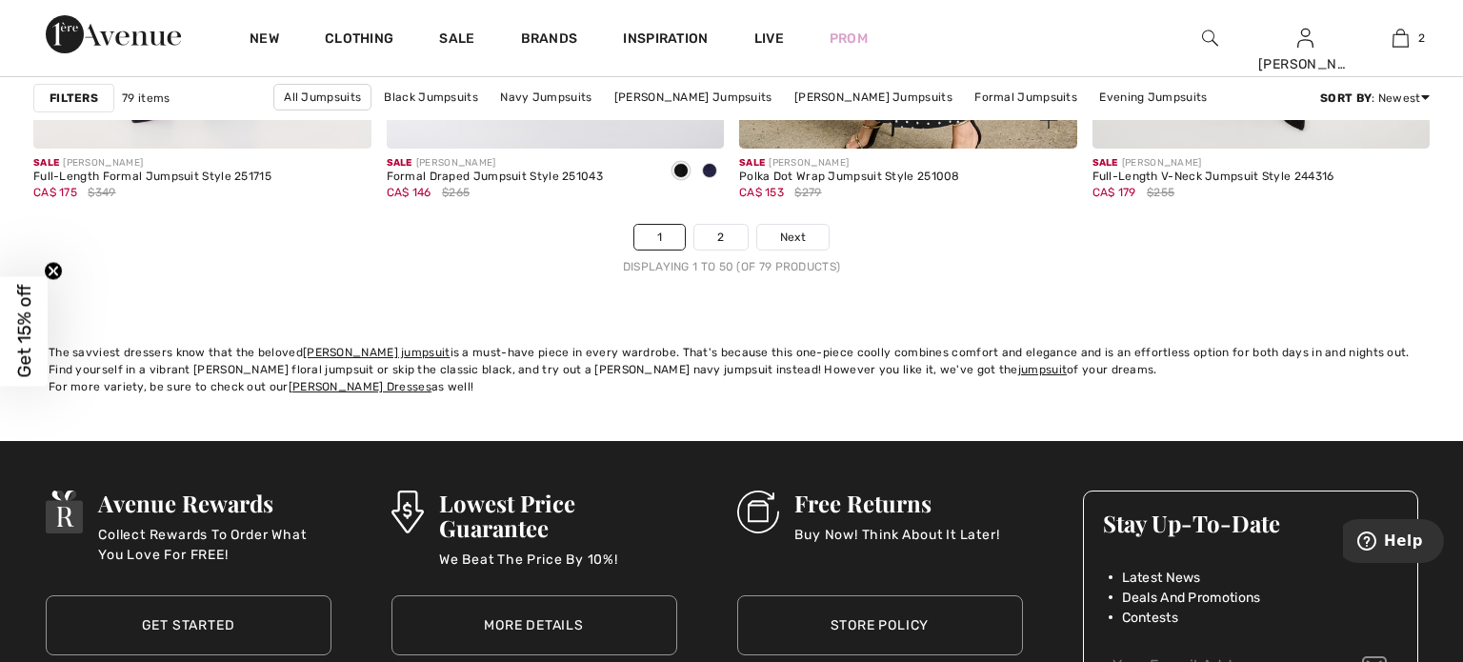
scroll to position [9090, 0]
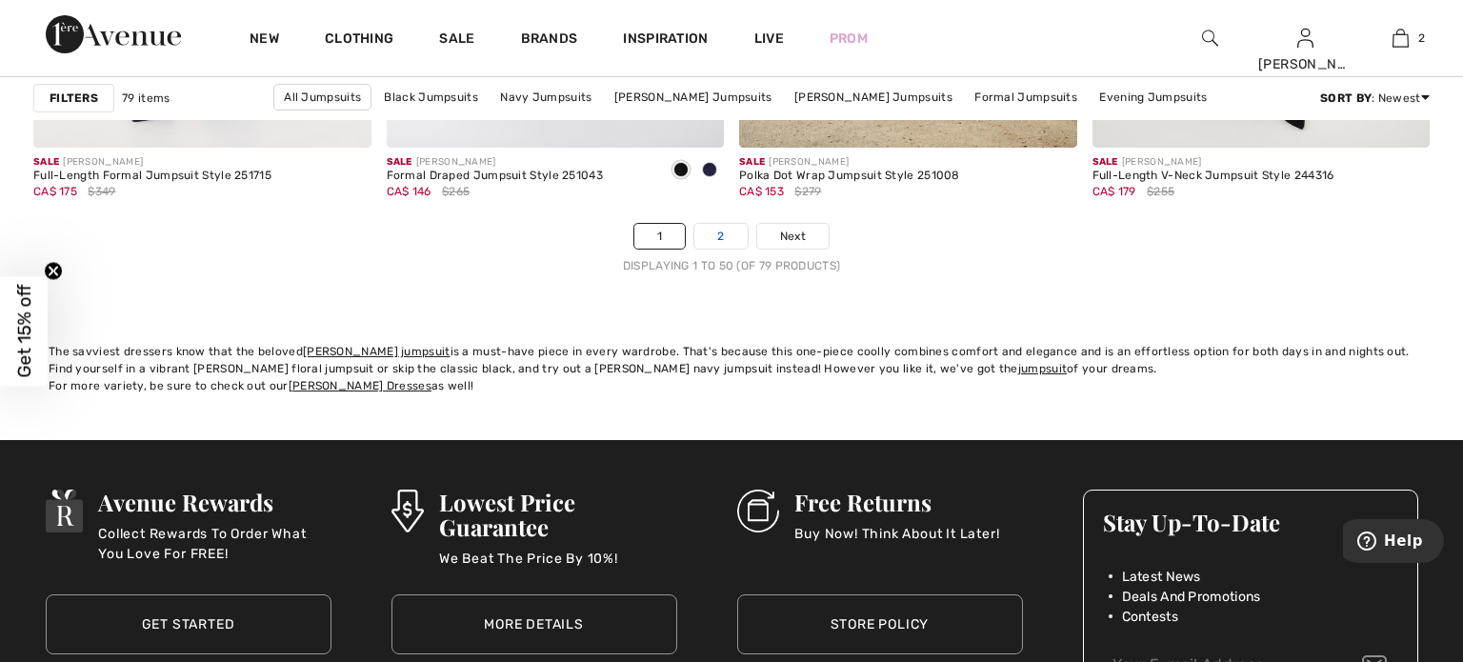
click at [713, 239] on link "2" at bounding box center [721, 236] width 52 height 25
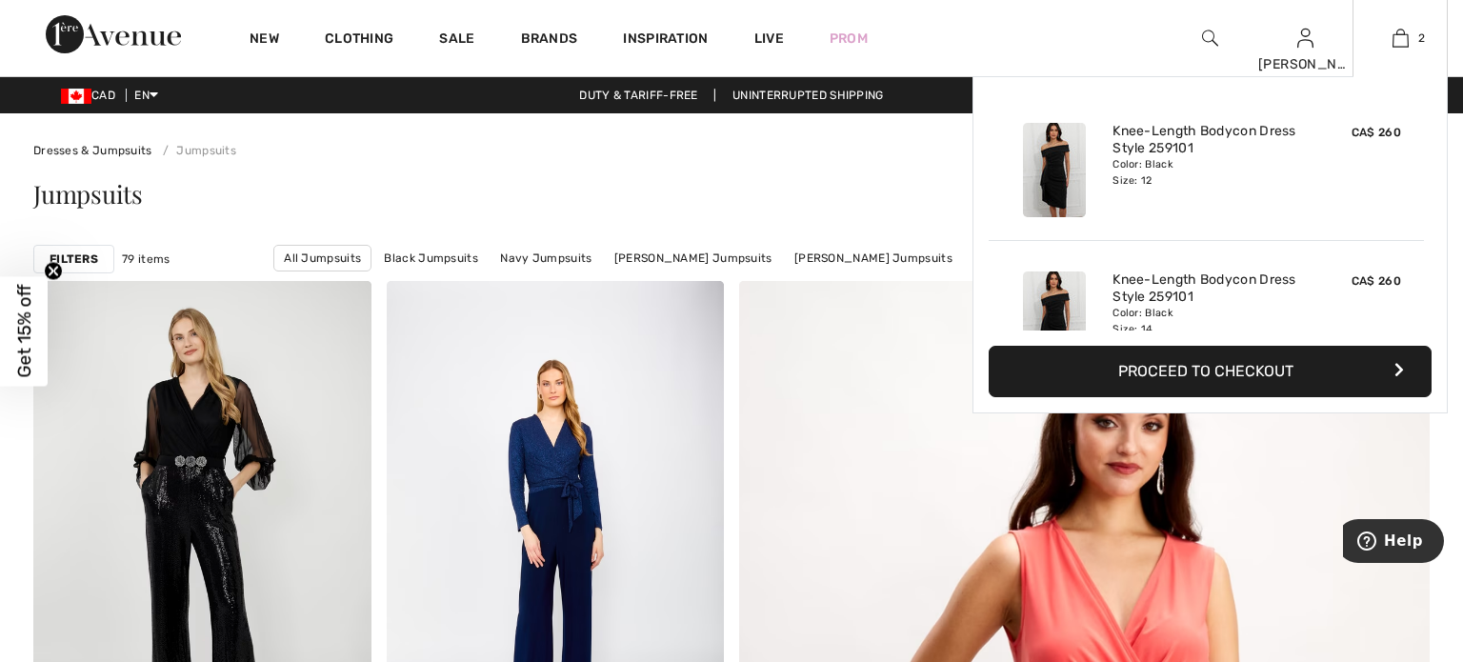
click at [1282, 374] on button "Proceed to Checkout" at bounding box center [1210, 371] width 443 height 51
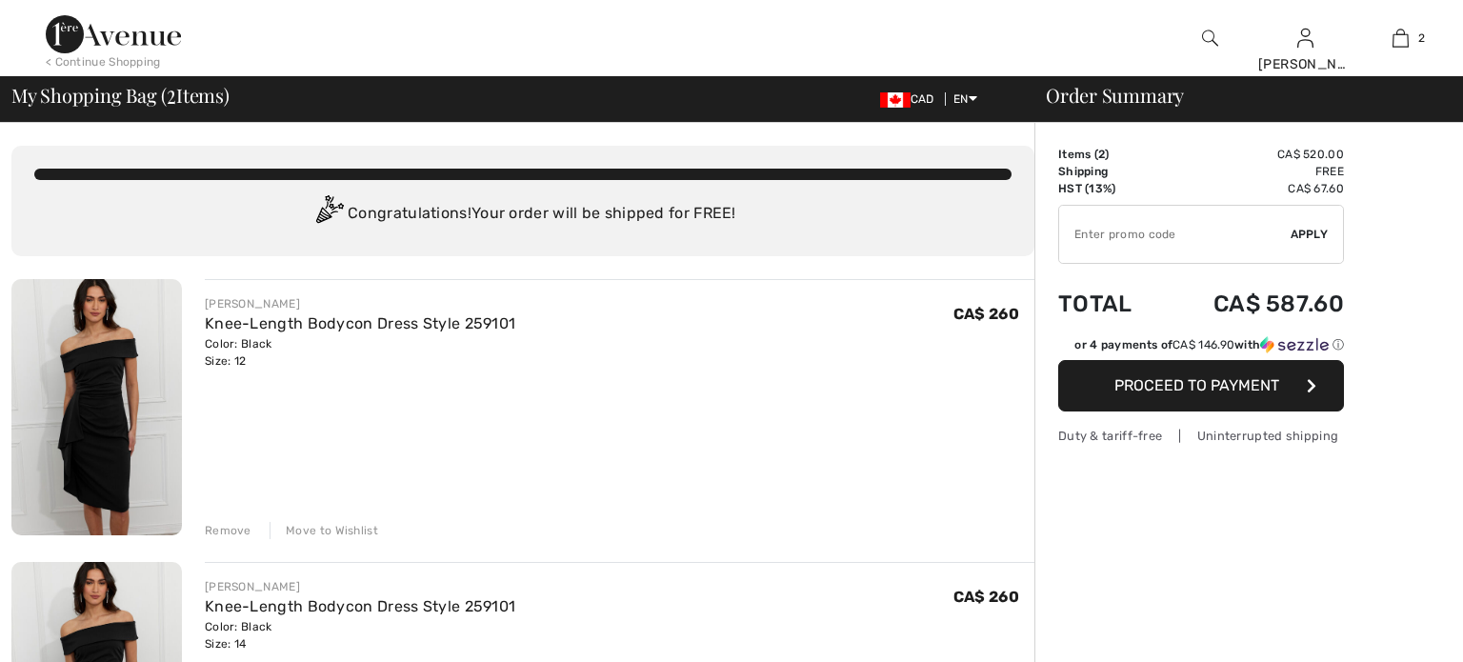
click at [1127, 233] on input "TEXT" at bounding box center [1175, 234] width 232 height 57
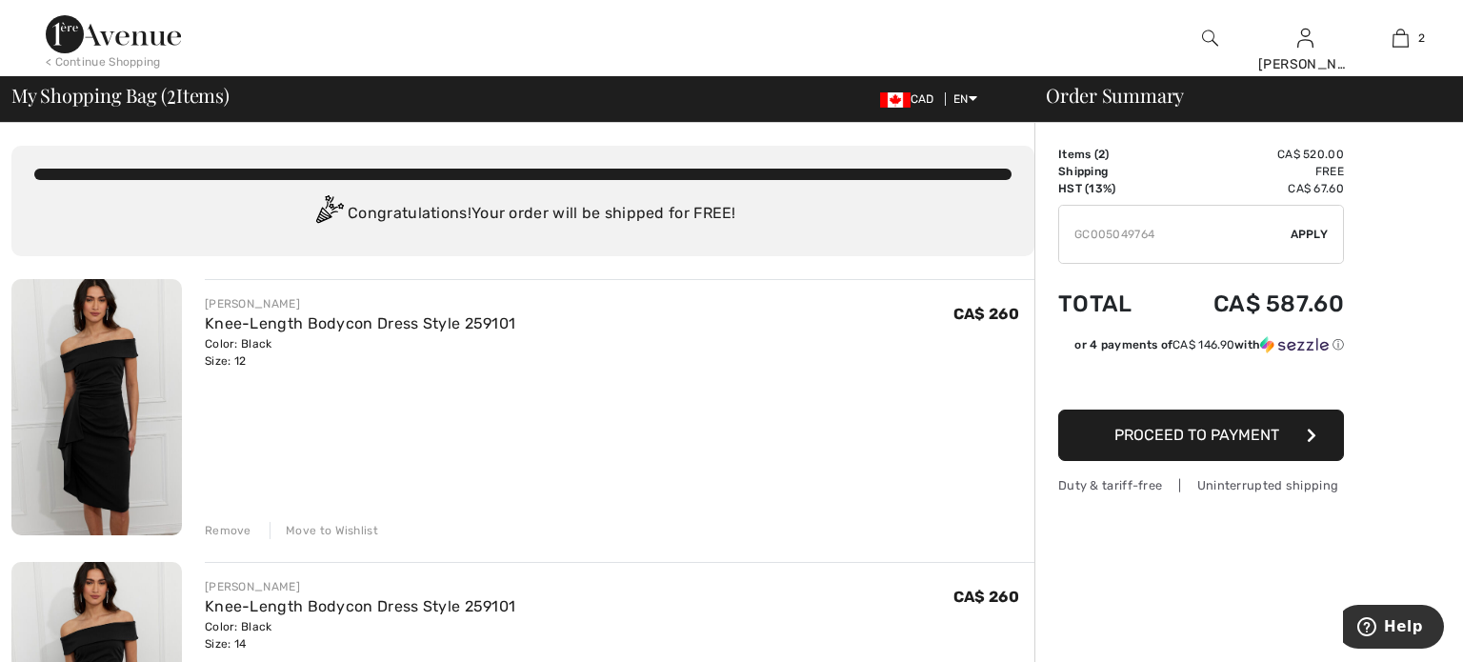
type input "GC005049764"
click at [1305, 232] on span "Apply" at bounding box center [1310, 234] width 38 height 17
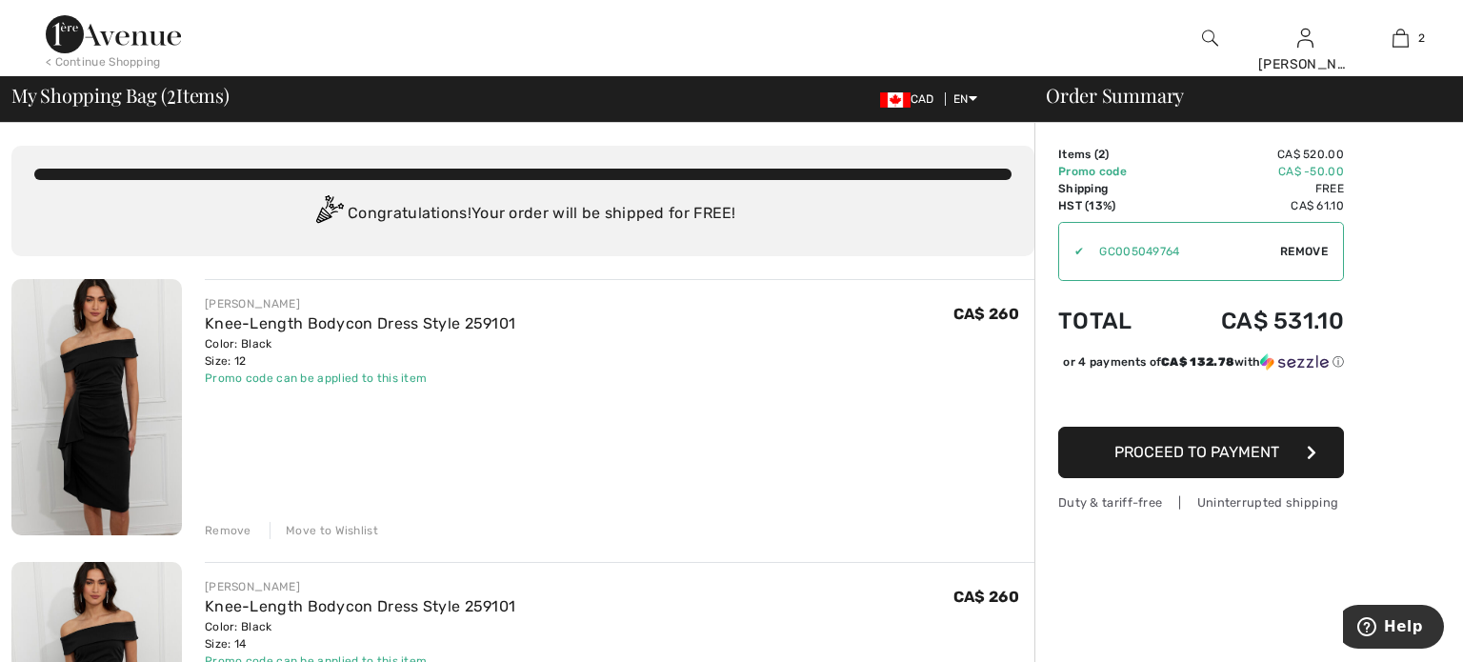
click at [1202, 38] on img at bounding box center [1210, 38] width 16 height 23
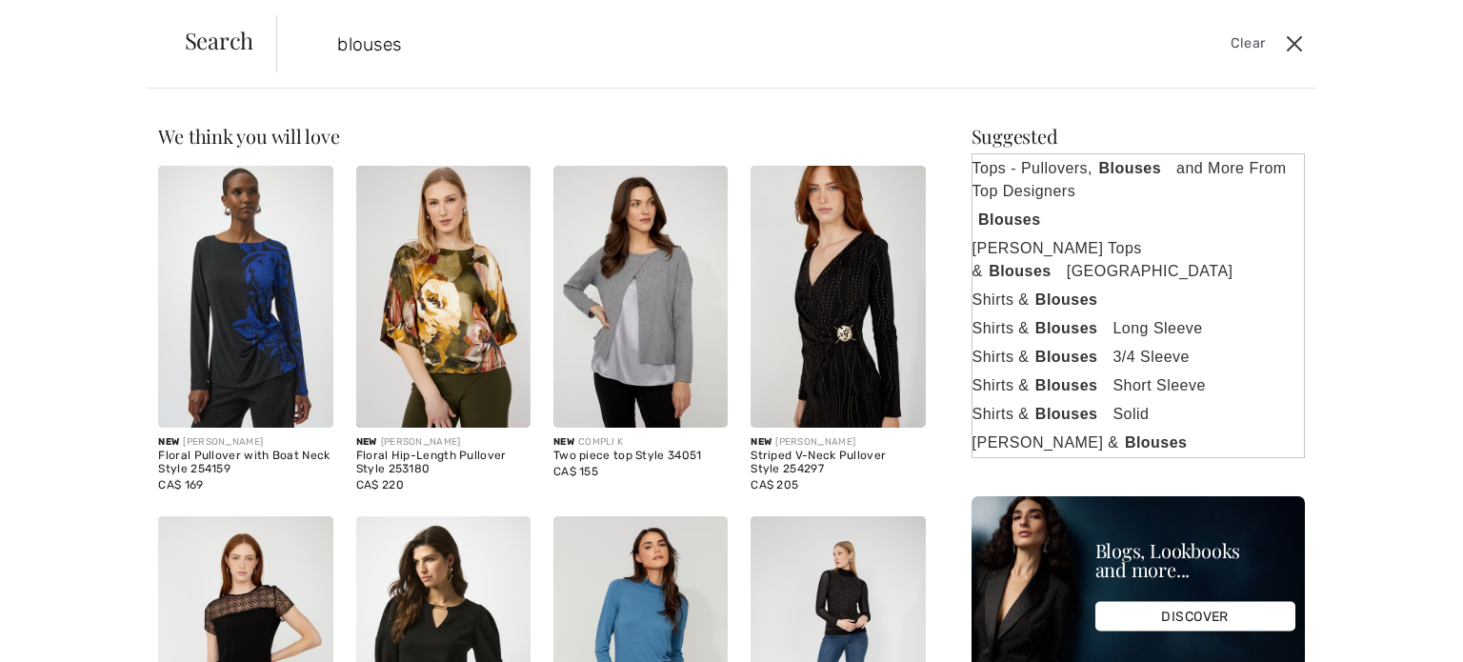
type input "blouses"
click at [1297, 46] on button "Close" at bounding box center [1294, 44] width 29 height 30
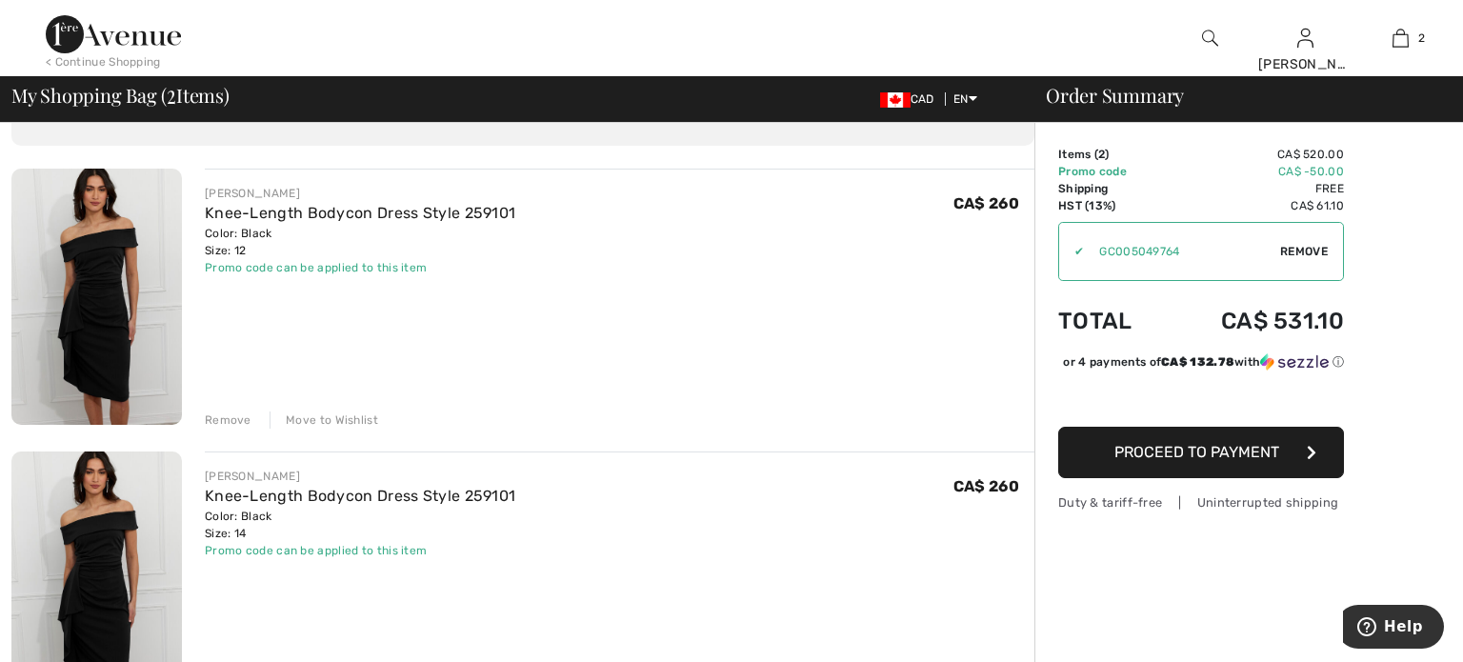
scroll to position [112, 0]
click at [1096, 452] on button "Proceed to Payment" at bounding box center [1201, 452] width 286 height 51
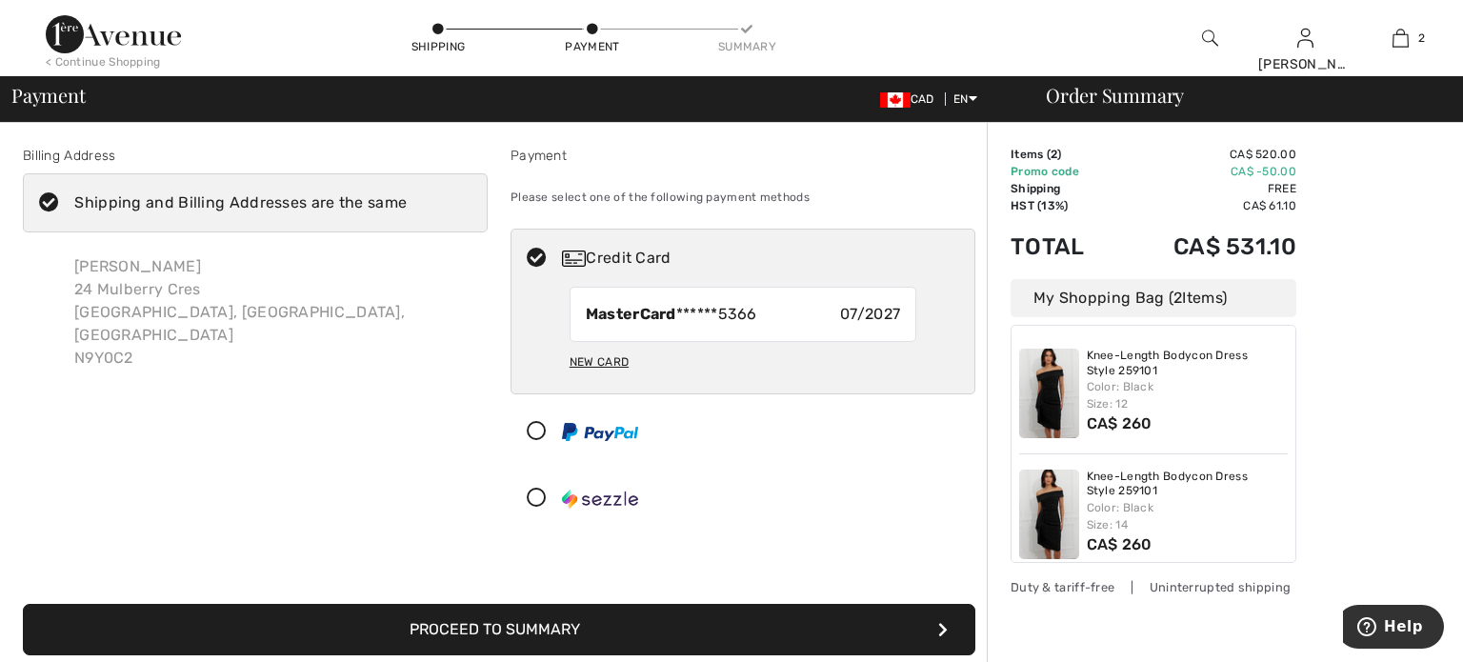
scroll to position [14, 0]
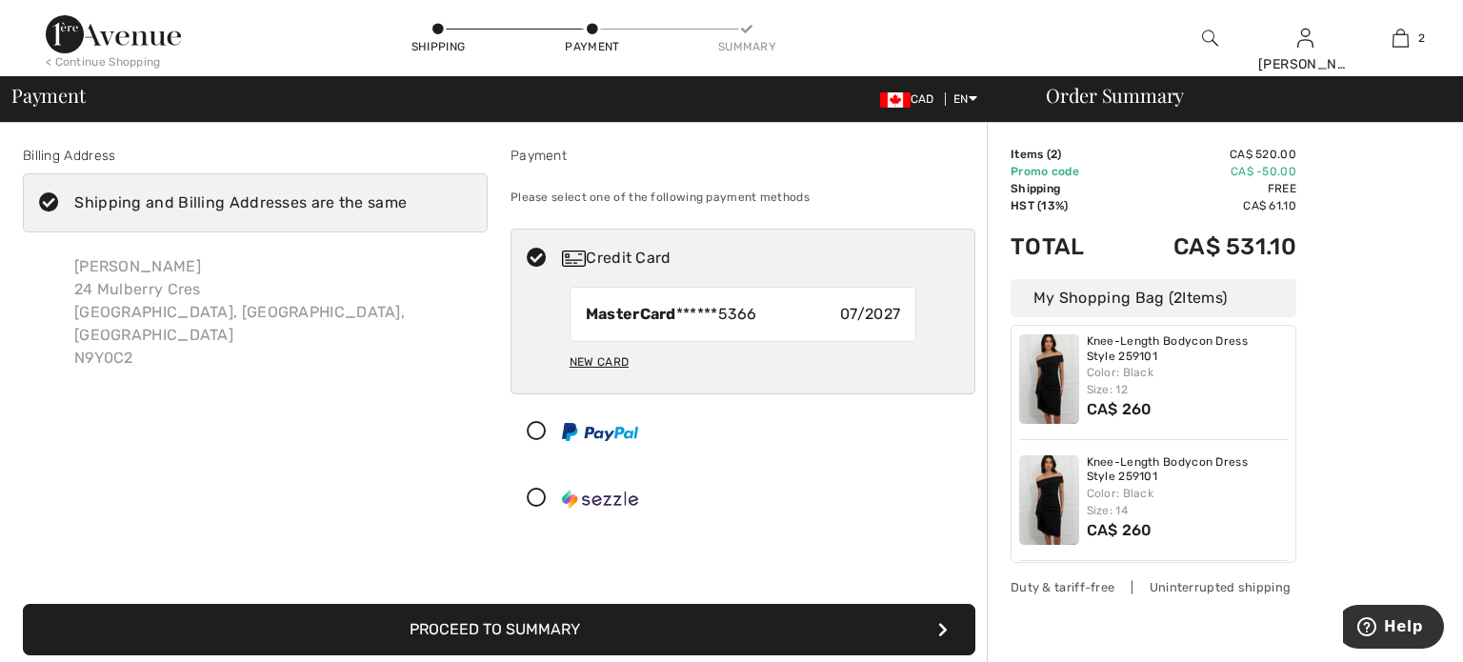
click at [579, 633] on button "Proceed to Summary" at bounding box center [499, 629] width 953 height 51
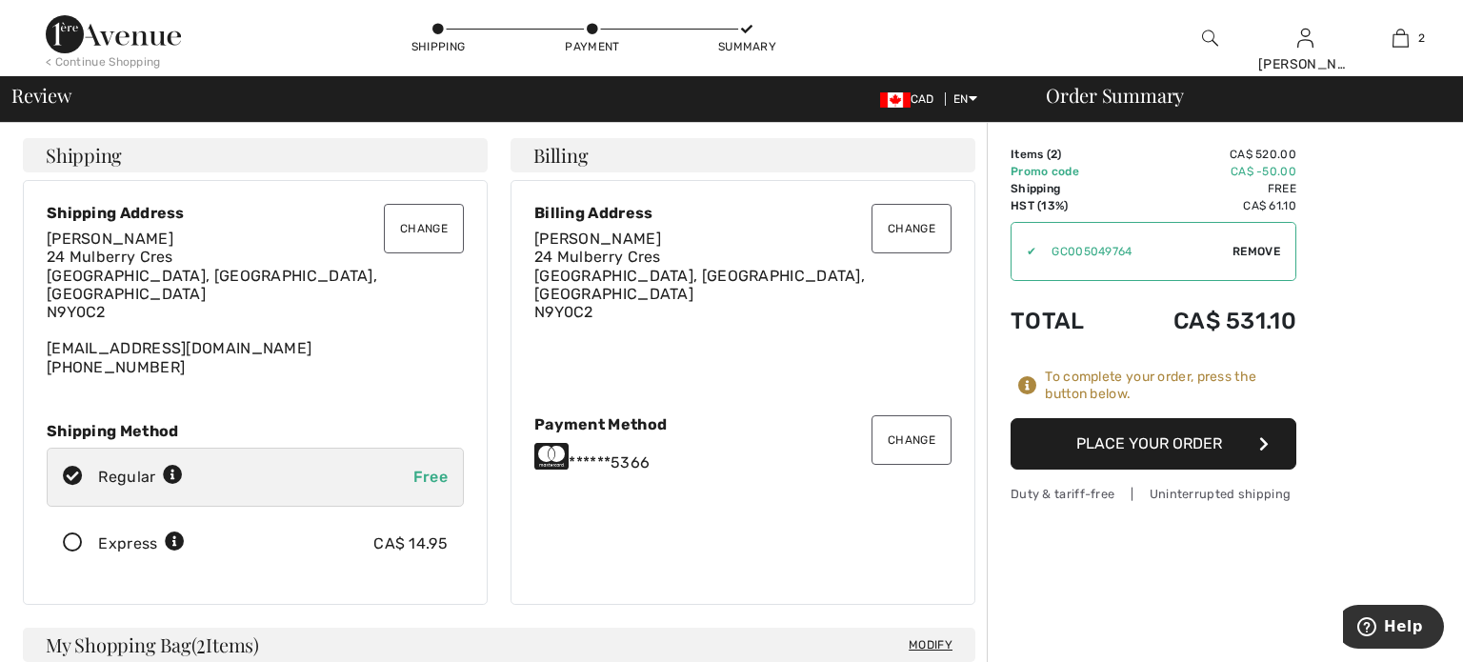
click at [1140, 447] on button "Place Your Order" at bounding box center [1154, 443] width 286 height 51
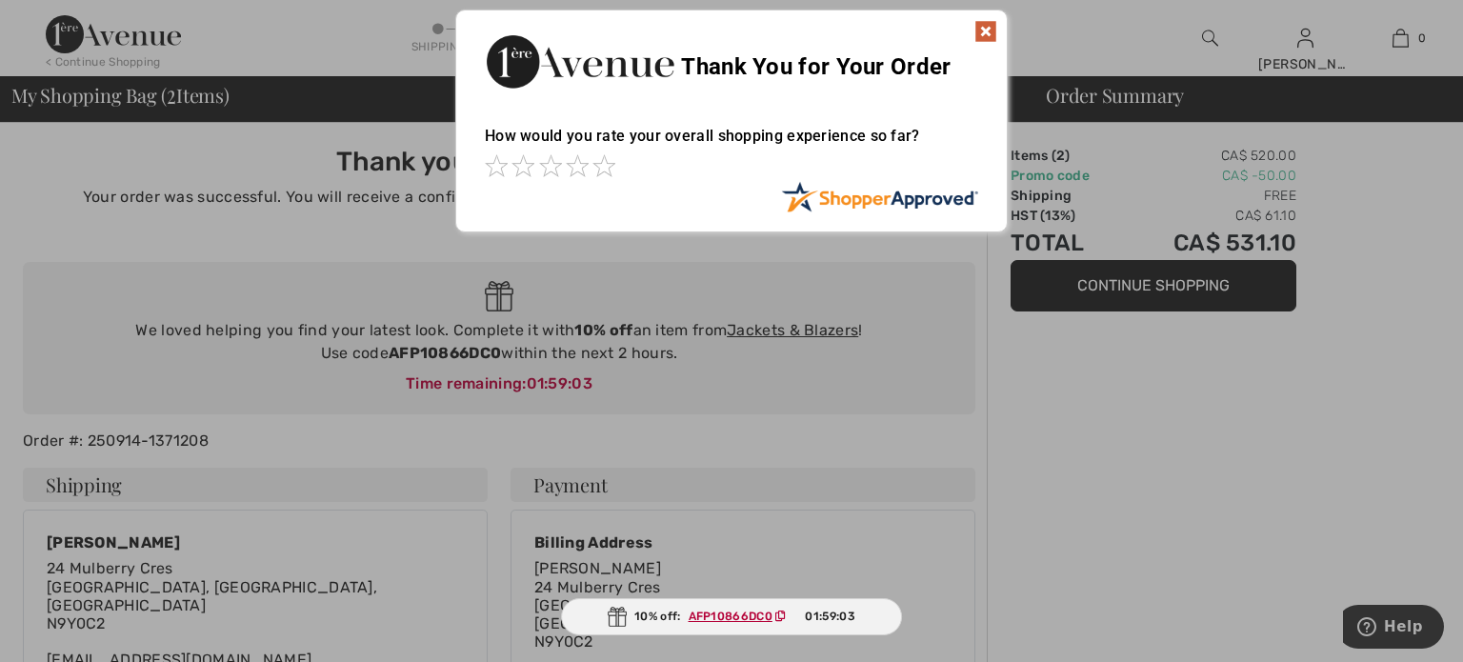
click at [982, 31] on img at bounding box center [986, 31] width 23 height 23
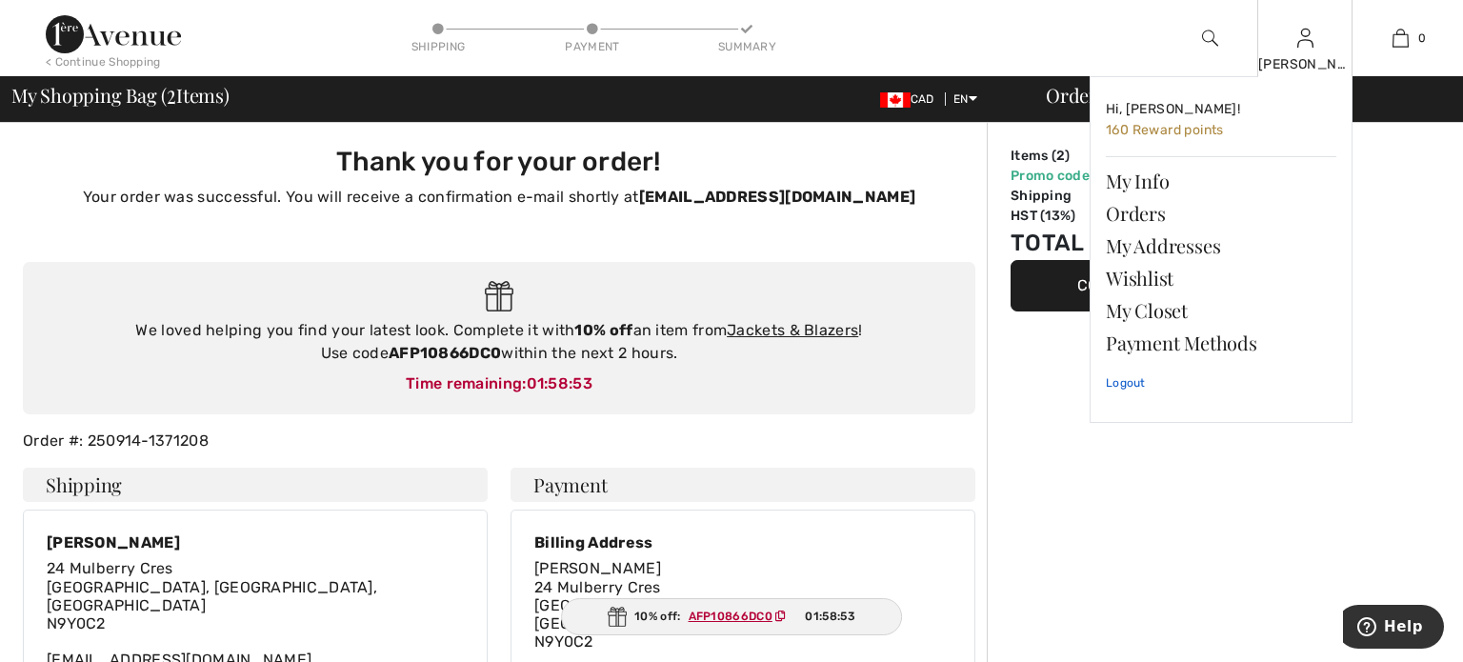
click at [1126, 375] on link "Logout" at bounding box center [1221, 383] width 231 height 48
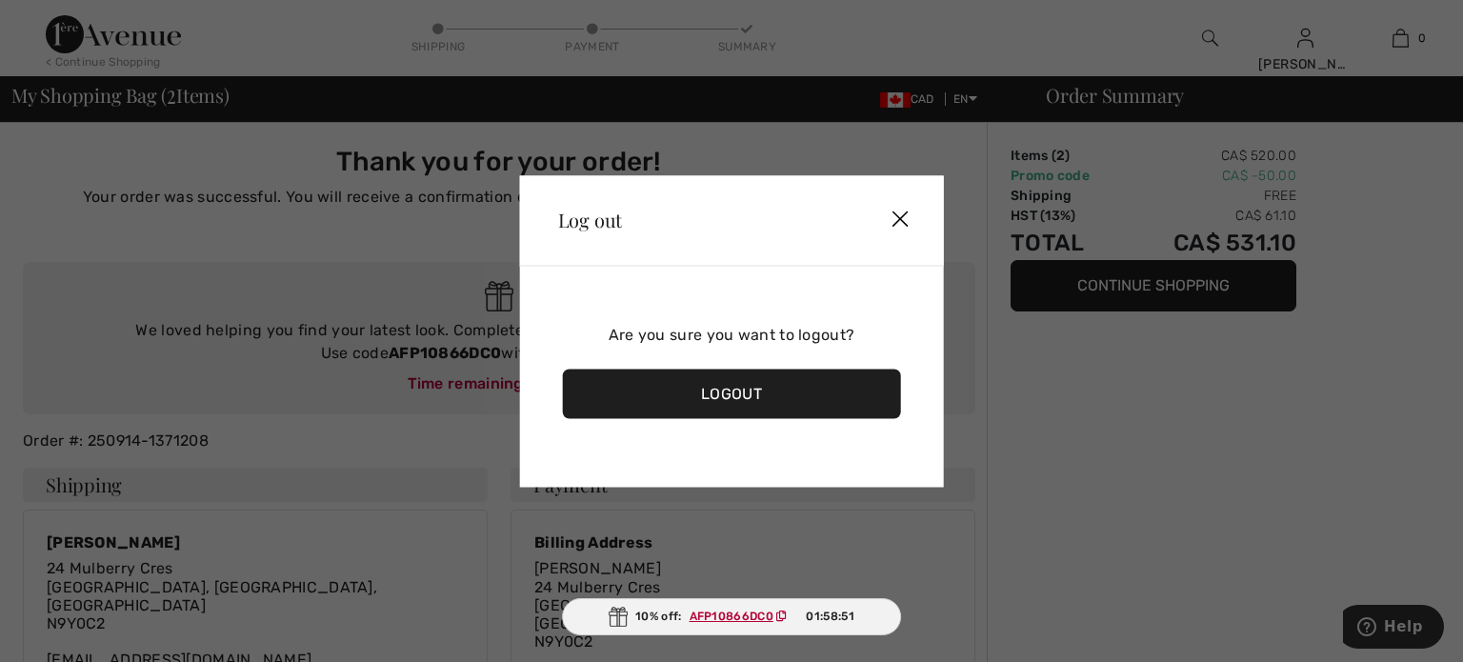
click at [769, 381] on div "Logout" at bounding box center [732, 394] width 338 height 50
